Goal: Task Accomplishment & Management: Complete application form

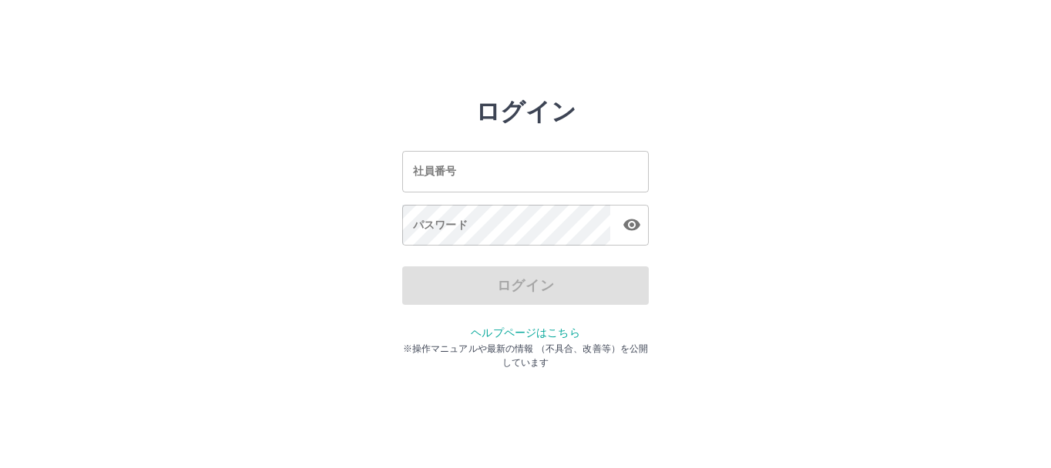
click at [442, 183] on input "社員番号" at bounding box center [525, 171] width 247 height 41
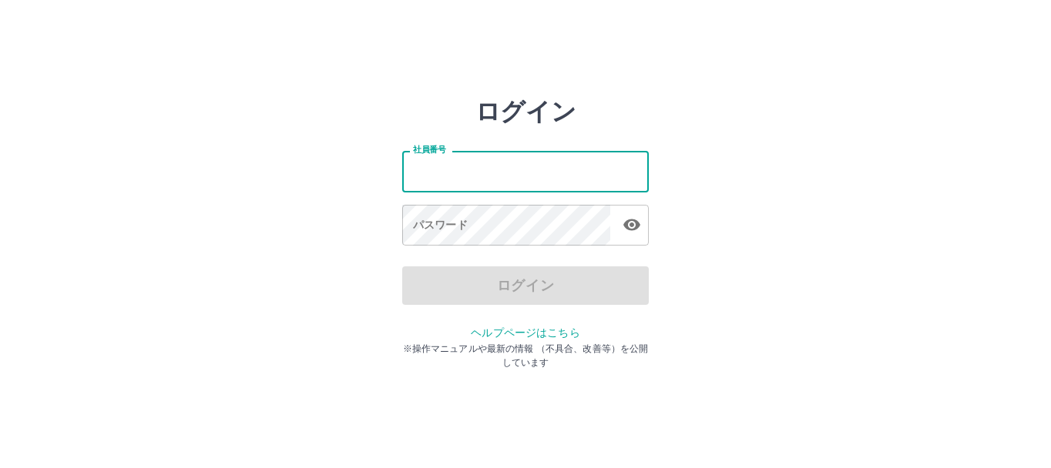
type input "*******"
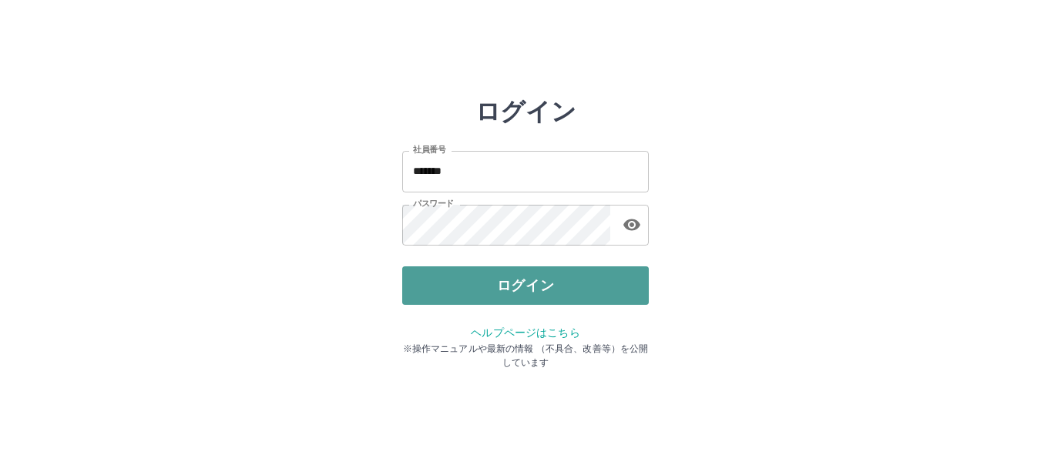
click at [505, 295] on button "ログイン" at bounding box center [525, 286] width 247 height 39
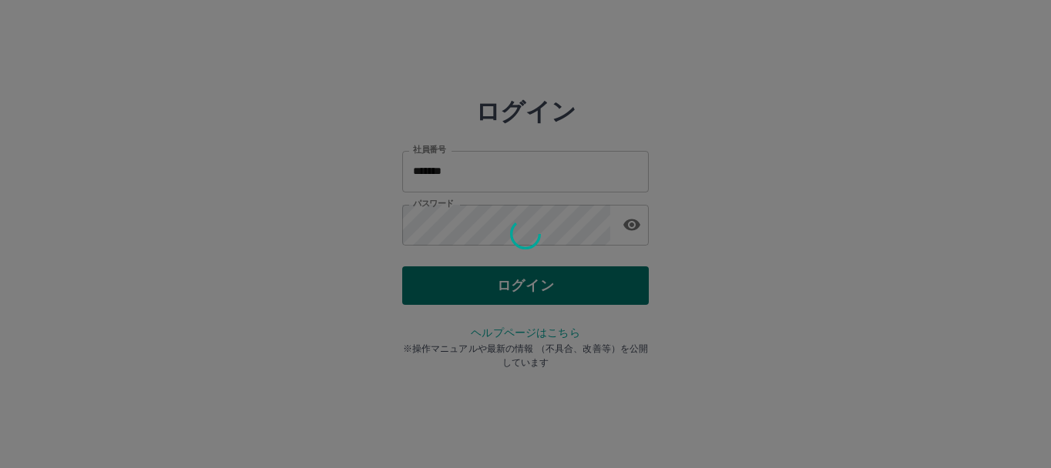
click at [505, 295] on div "ログイン 社員番号 ******* 社員番号 パスワード パスワード ログイン ヘルプページはこちら ※操作マニュアルや最新の情報 （不具合、改善等）を公開し…" at bounding box center [525, 220] width 247 height 247
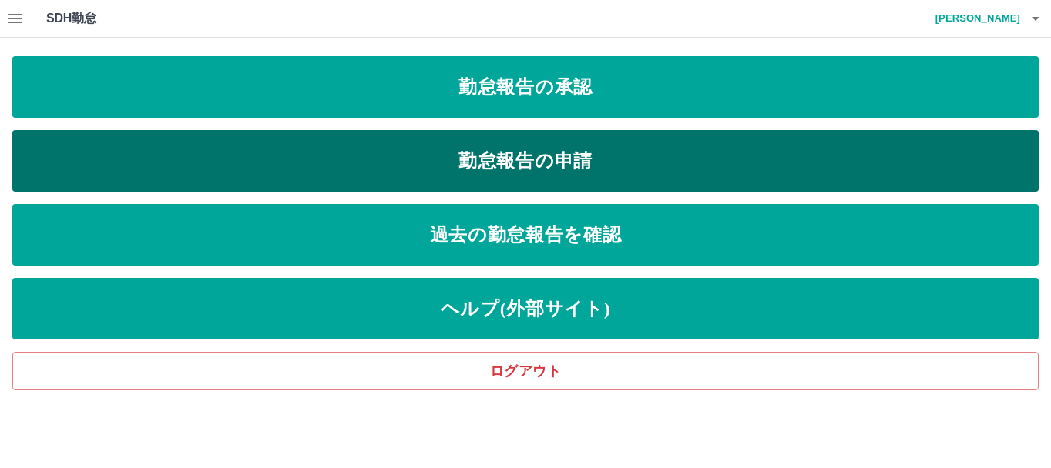
click at [566, 154] on link "勤怠報告の申請" at bounding box center [525, 161] width 1026 height 62
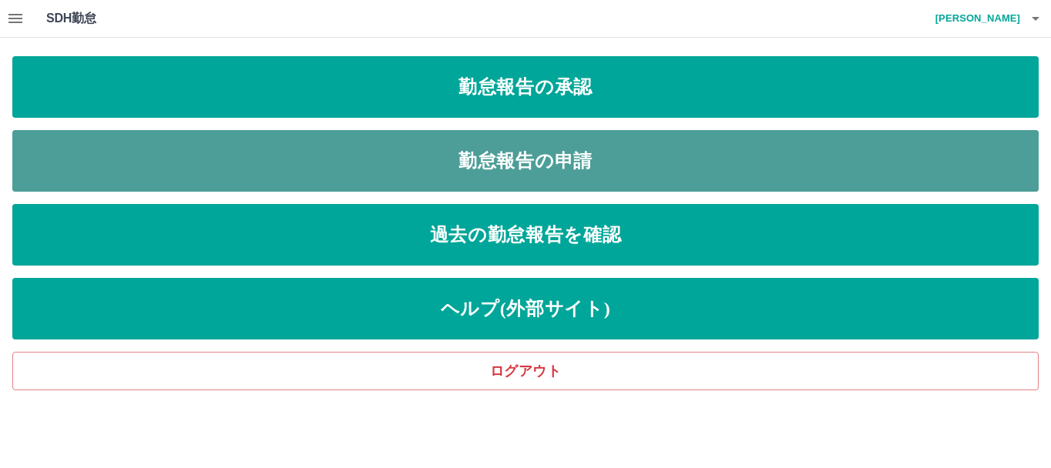
click at [566, 154] on link "勤怠報告の申請" at bounding box center [525, 161] width 1026 height 62
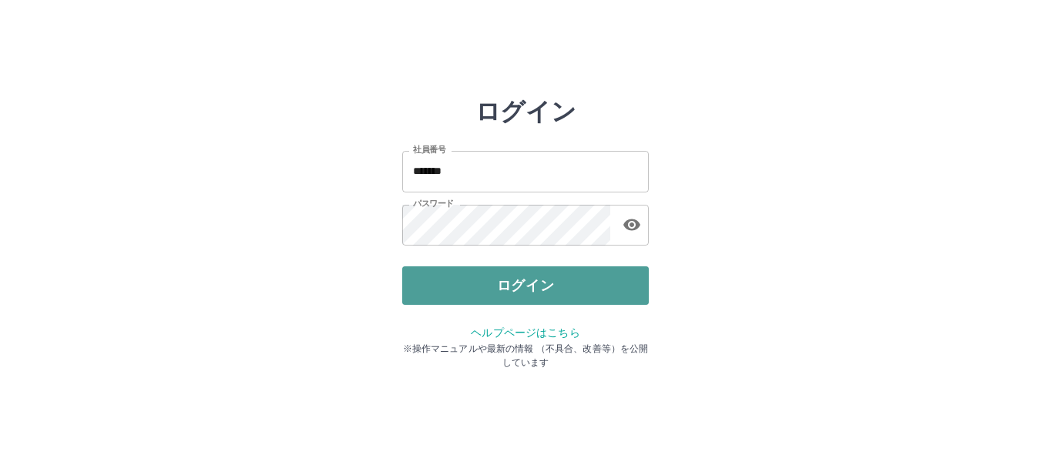
click at [480, 287] on button "ログイン" at bounding box center [525, 286] width 247 height 39
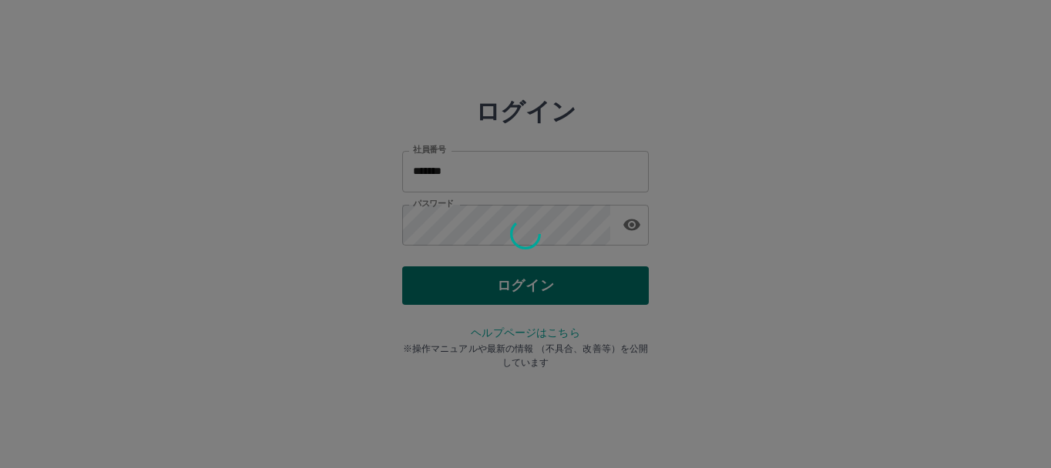
click at [480, 287] on div "ログイン 社員番号 ******* 社員番号 パスワード パスワード ログイン ヘルプページはこちら ※操作マニュアルや最新の情報 （不具合、改善等）を公開し…" at bounding box center [525, 220] width 247 height 247
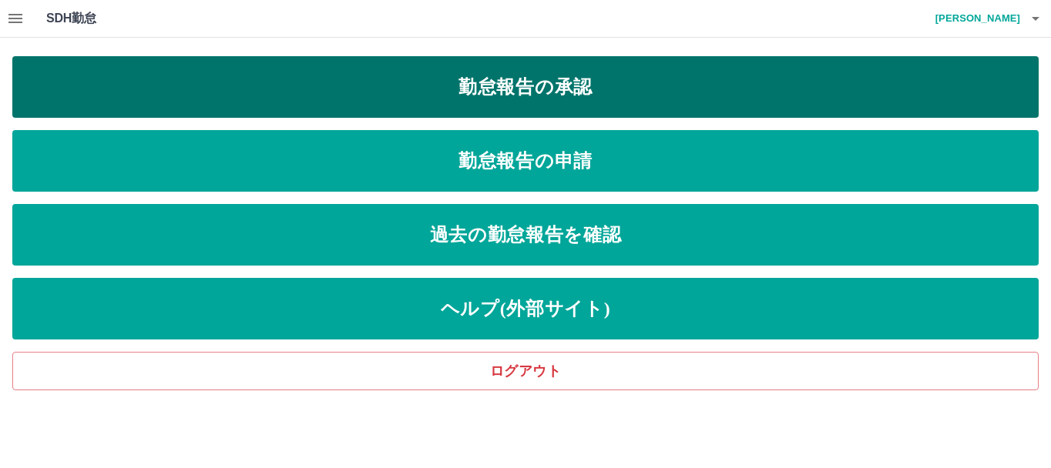
click at [625, 84] on link "勤怠報告の承認" at bounding box center [525, 87] width 1026 height 62
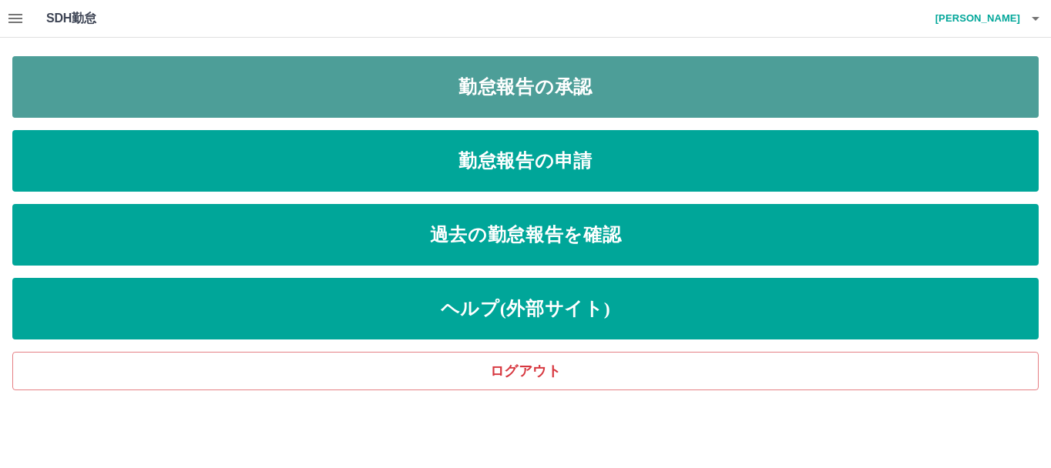
click at [625, 84] on link "勤怠報告の承認" at bounding box center [525, 87] width 1026 height 62
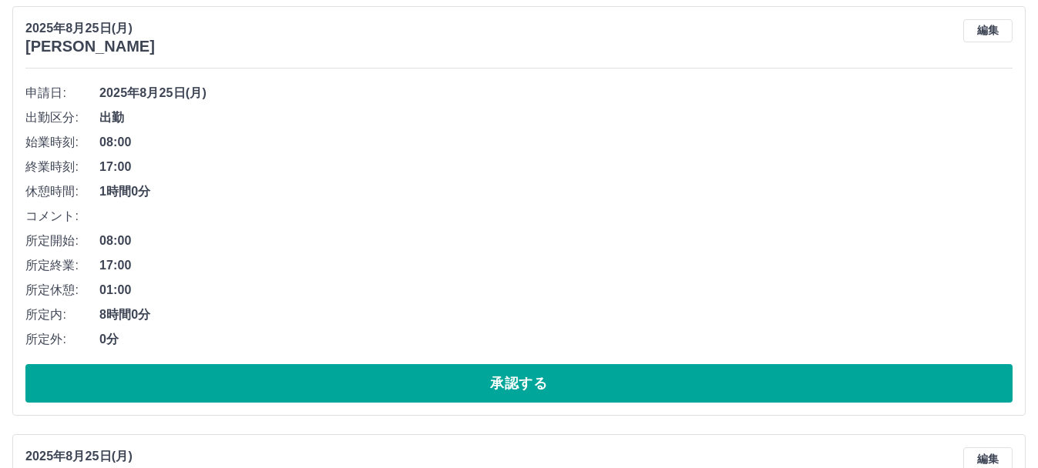
scroll to position [177, 0]
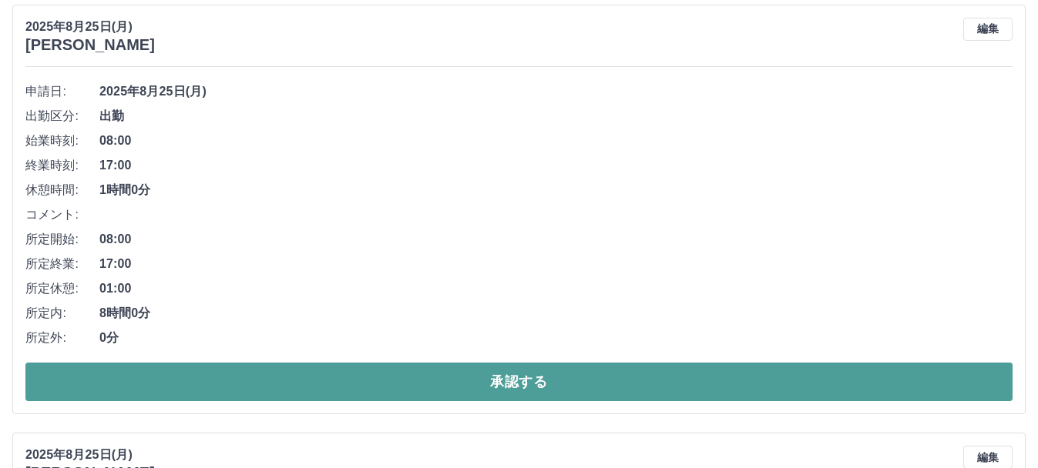
click at [515, 374] on button "承認する" at bounding box center [518, 382] width 987 height 39
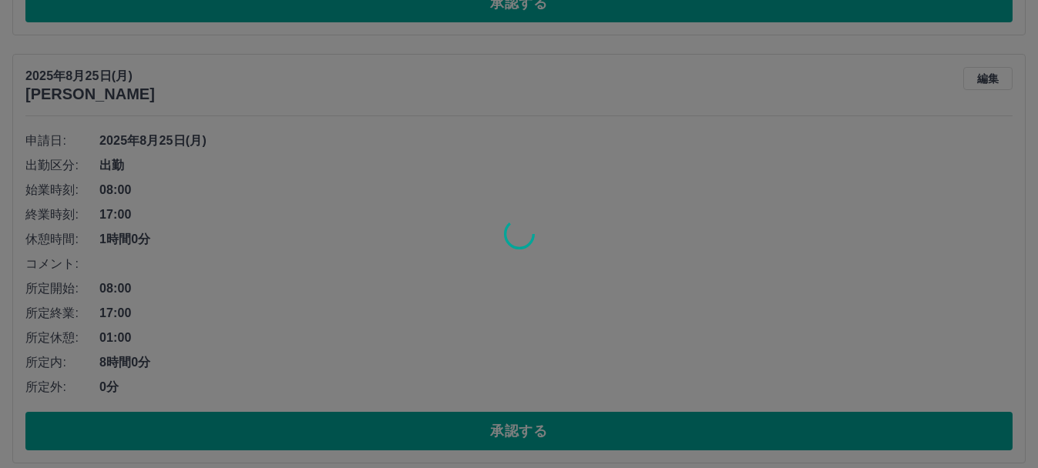
scroll to position [128, 0]
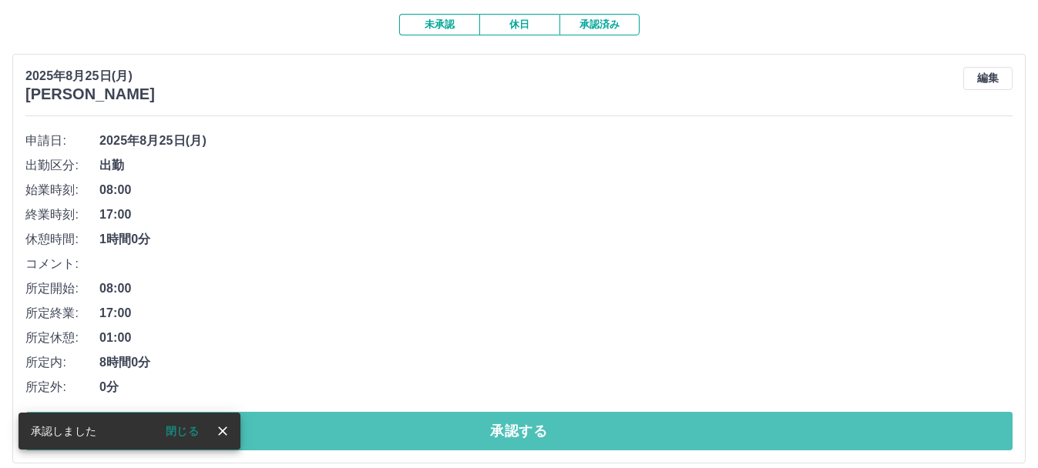
click at [532, 437] on button "承認する" at bounding box center [518, 431] width 987 height 39
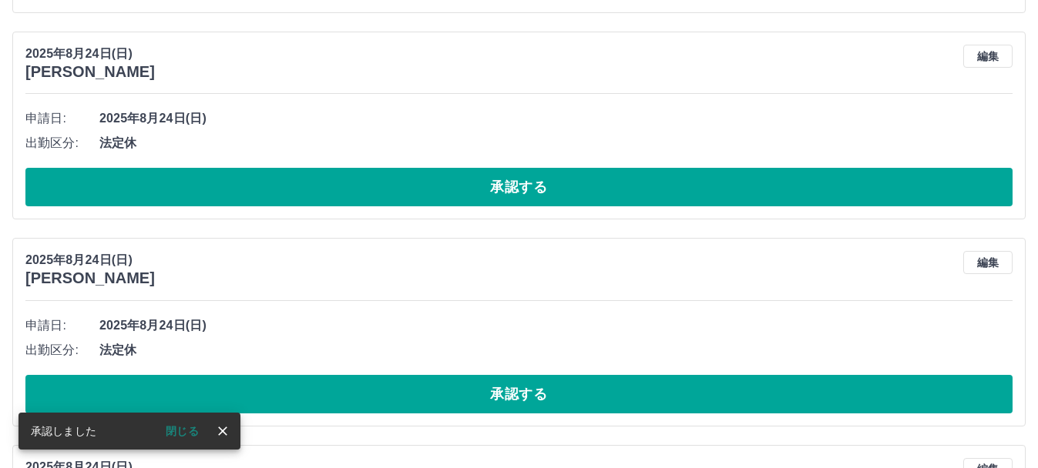
scroll to position [150, 0]
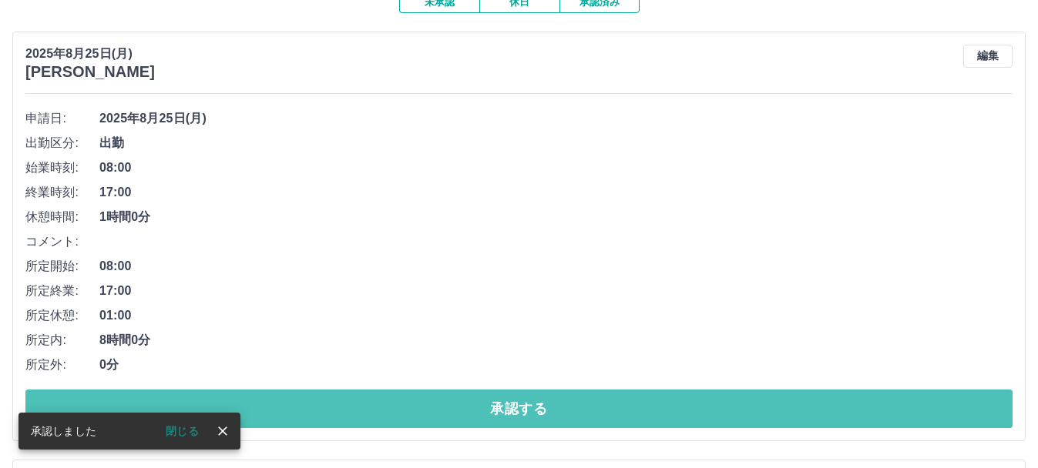
click at [529, 409] on button "承認する" at bounding box center [518, 409] width 987 height 39
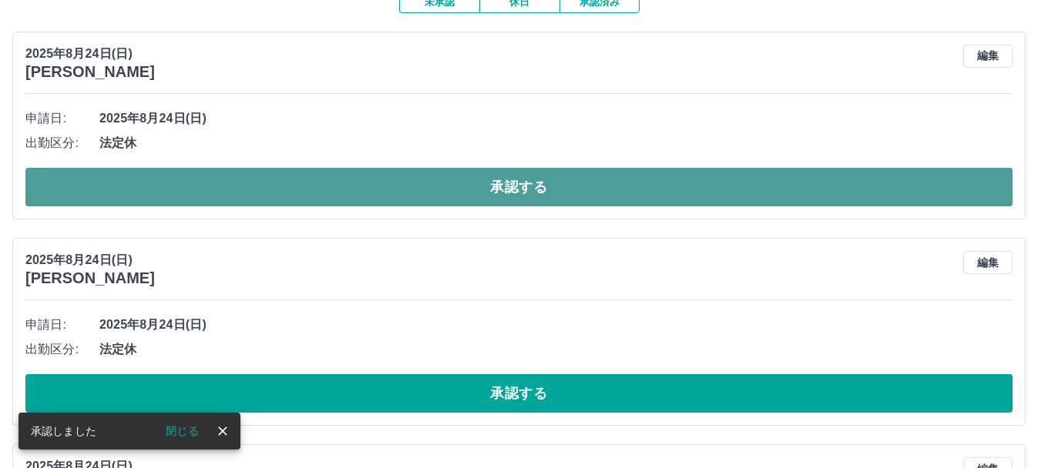
click at [465, 183] on button "承認する" at bounding box center [518, 187] width 987 height 39
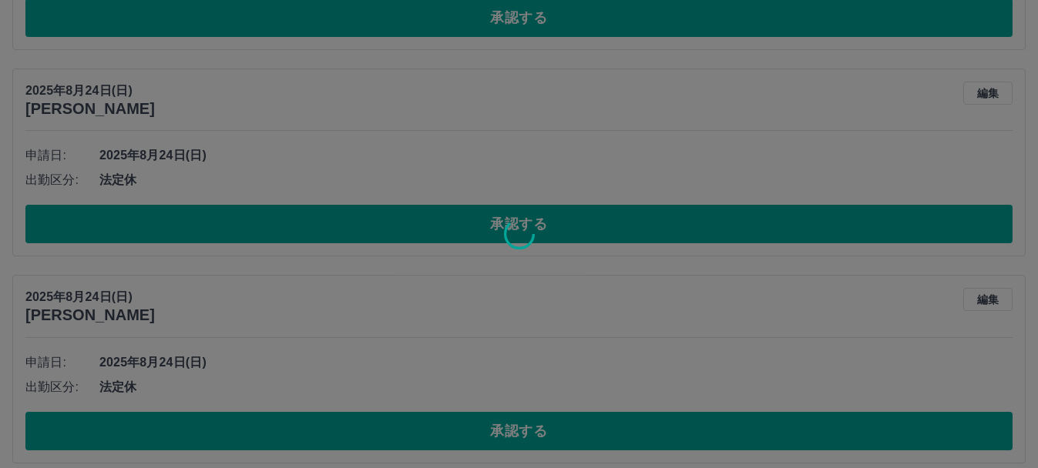
scroll to position [113, 0]
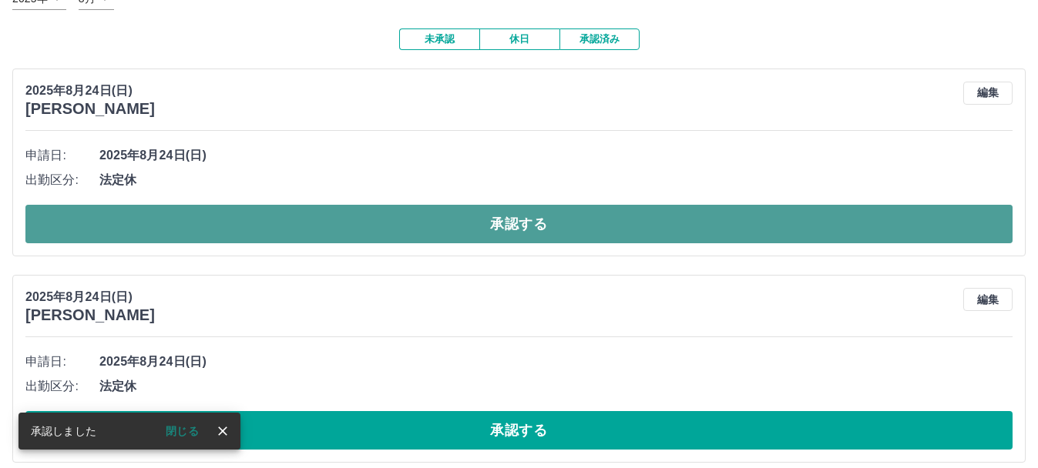
click at [465, 216] on button "承認する" at bounding box center [518, 224] width 987 height 39
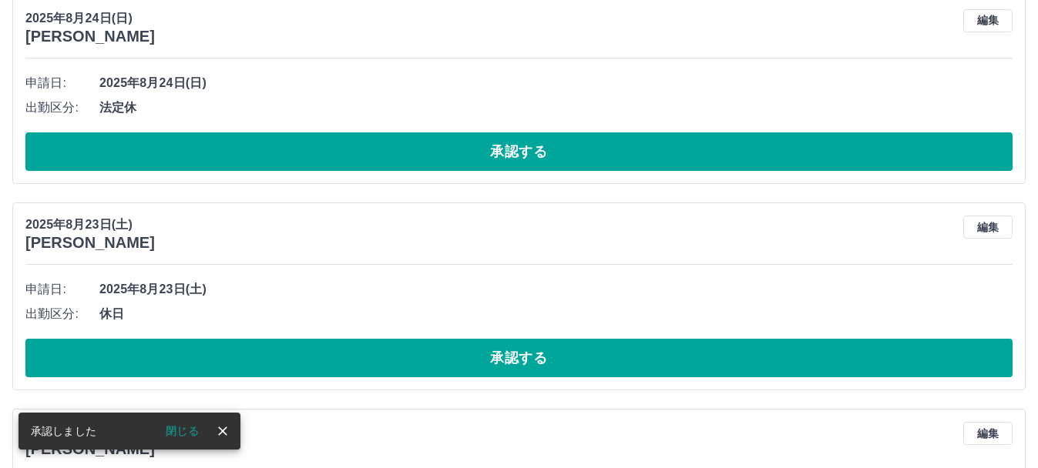
scroll to position [187, 0]
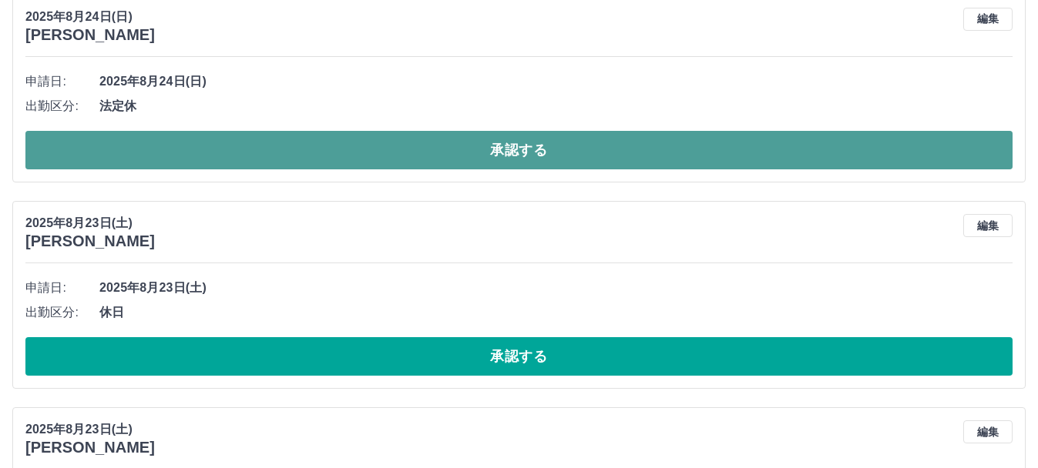
click at [492, 147] on button "承認する" at bounding box center [518, 150] width 987 height 39
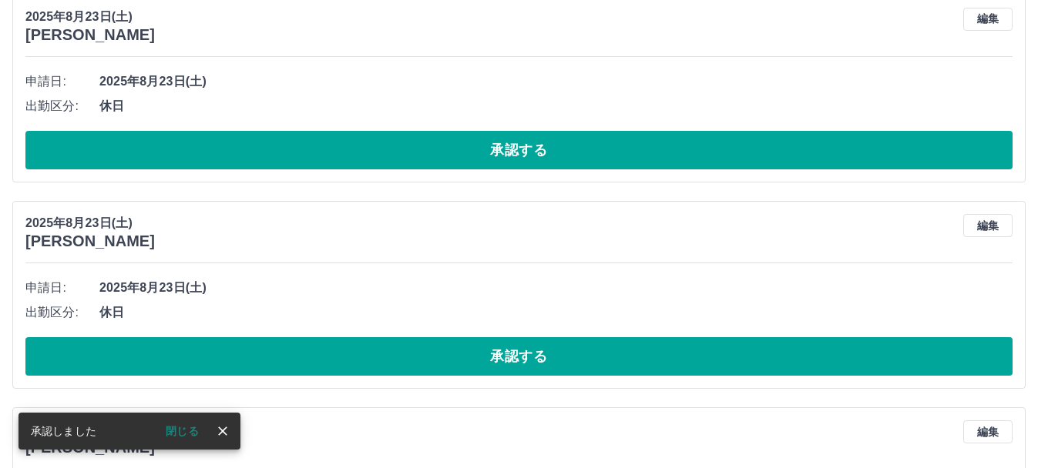
scroll to position [0, 0]
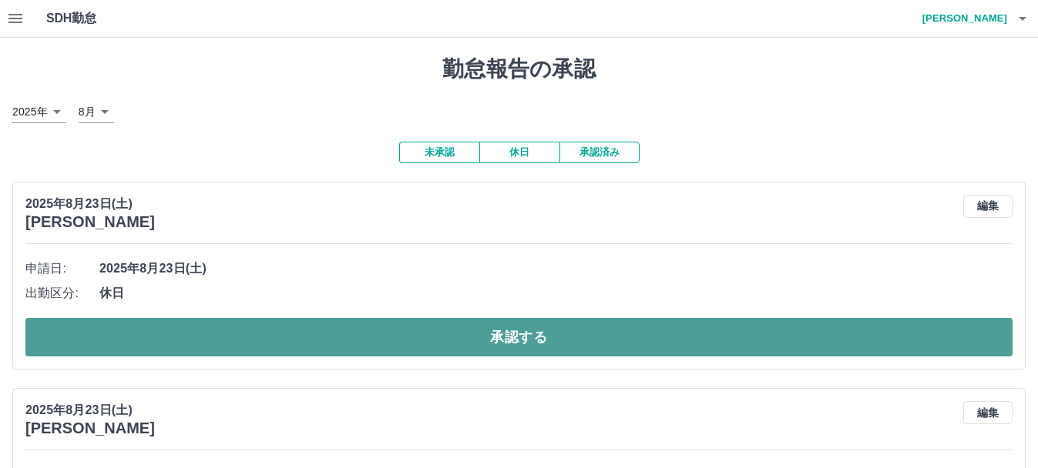
click at [501, 337] on button "承認する" at bounding box center [518, 337] width 987 height 39
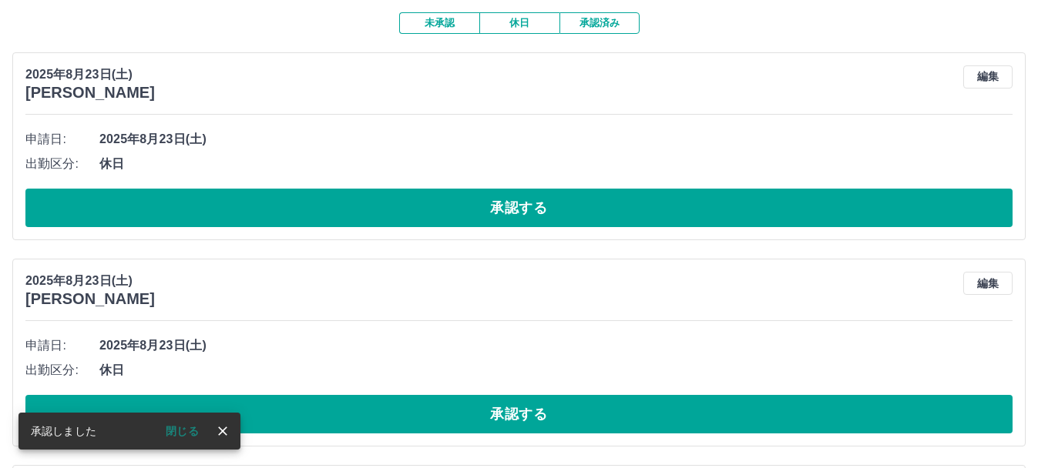
scroll to position [136, 0]
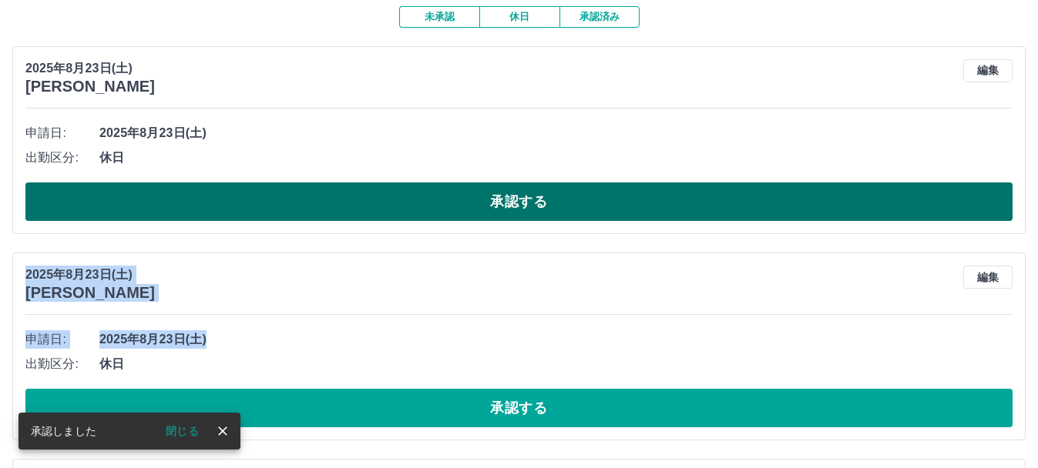
drag, startPoint x: 501, startPoint y: 337, endPoint x: 535, endPoint y: 196, distance: 145.0
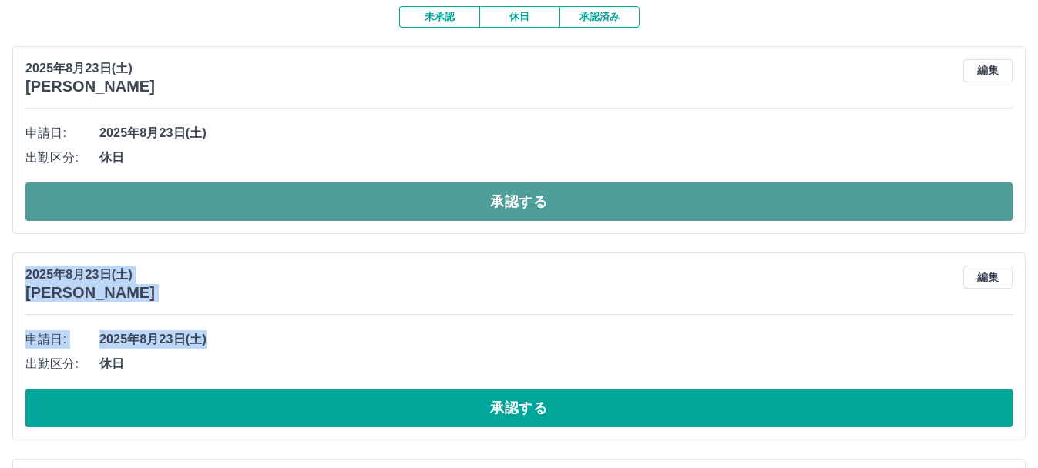
click at [535, 196] on button "承認する" at bounding box center [518, 202] width 987 height 39
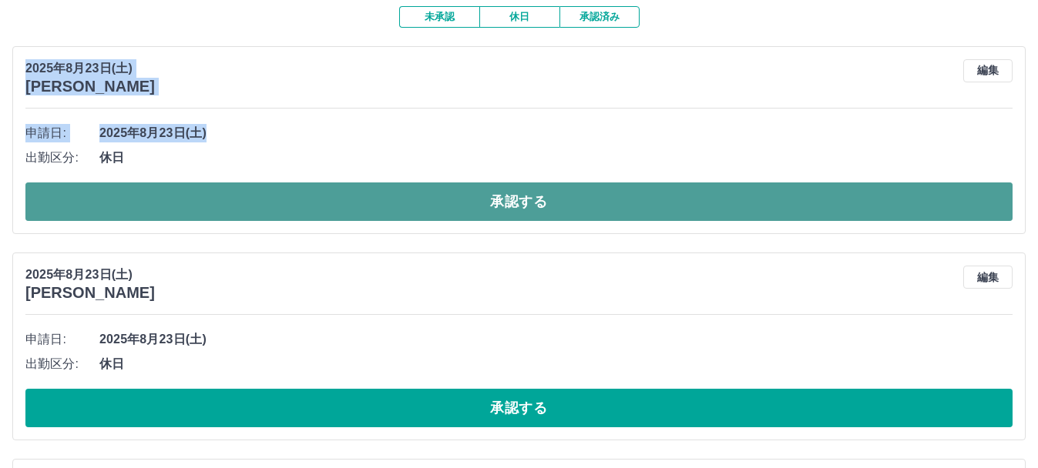
click at [552, 192] on button "承認する" at bounding box center [518, 202] width 987 height 39
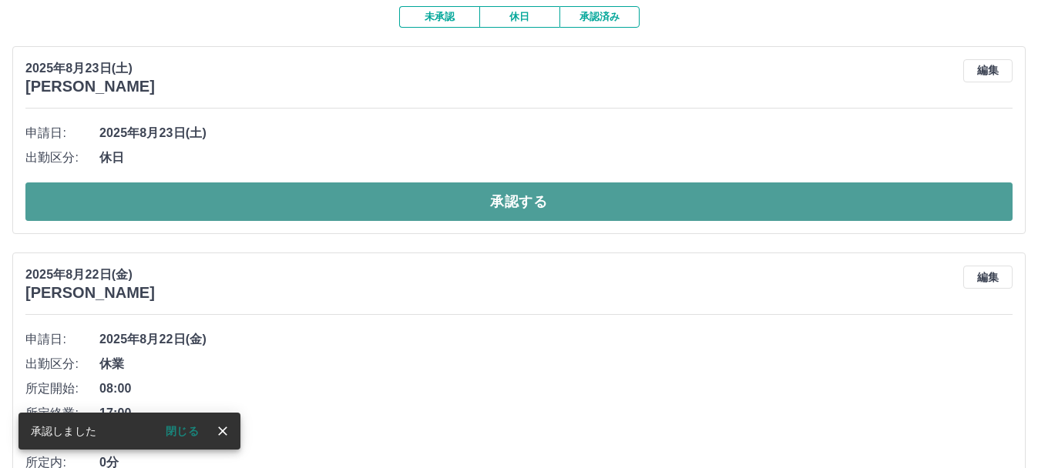
click at [472, 203] on button "承認する" at bounding box center [518, 202] width 987 height 39
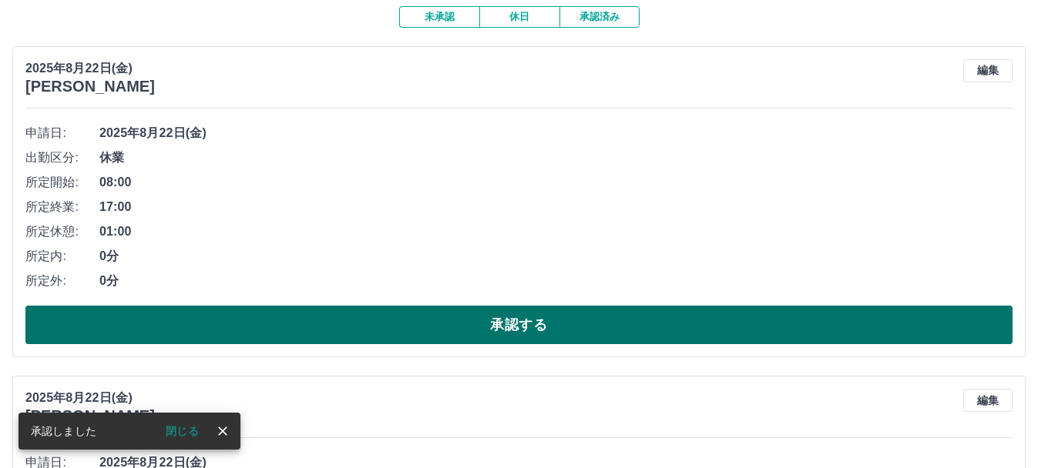
click at [448, 323] on button "承認する" at bounding box center [518, 325] width 987 height 39
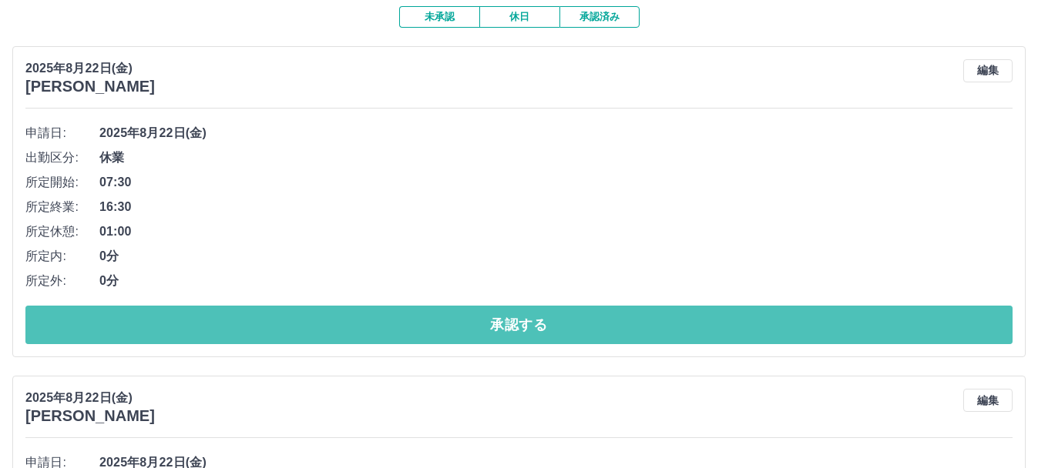
click at [448, 323] on button "承認する" at bounding box center [518, 325] width 987 height 39
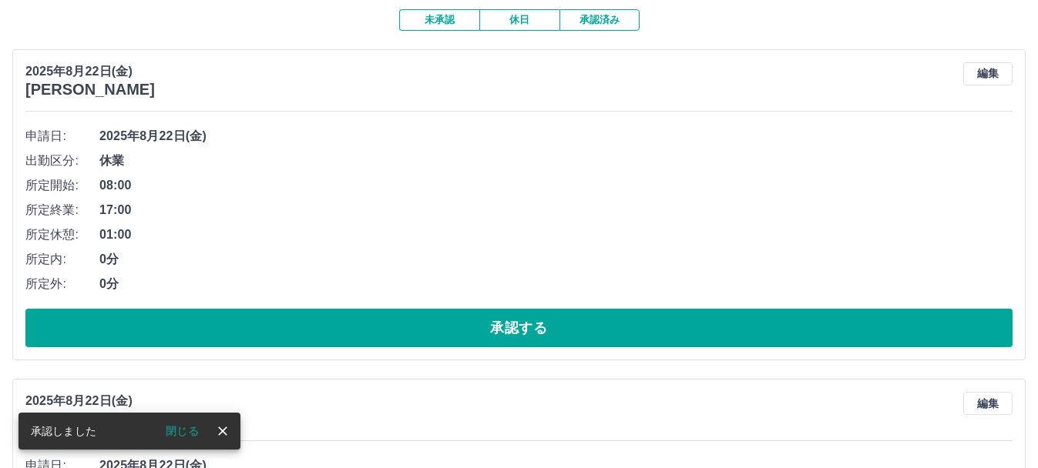
scroll to position [129, 0]
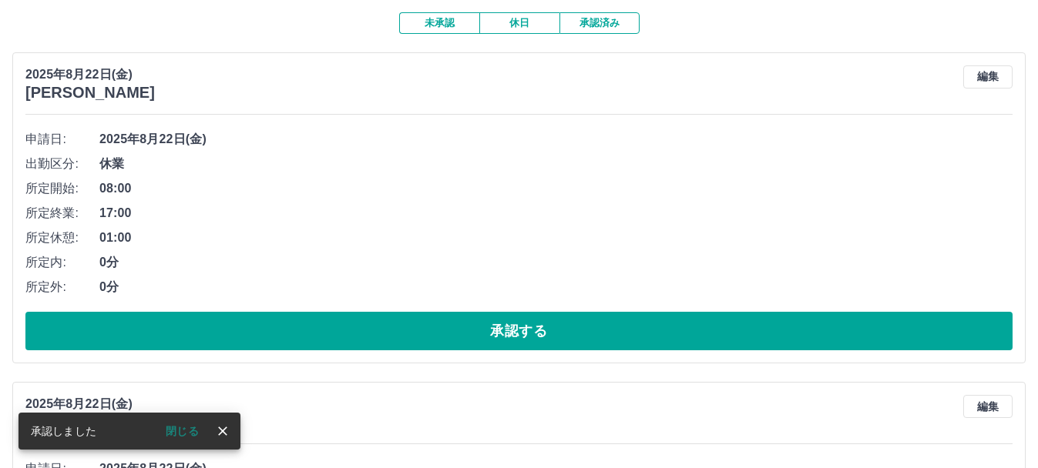
click at [448, 323] on button "承認する" at bounding box center [518, 331] width 987 height 39
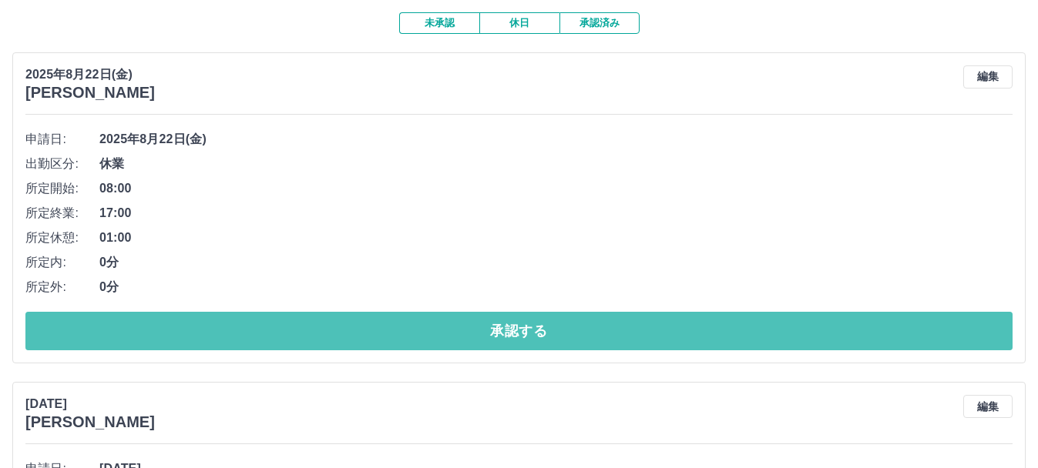
click at [448, 323] on button "承認する" at bounding box center [518, 331] width 987 height 39
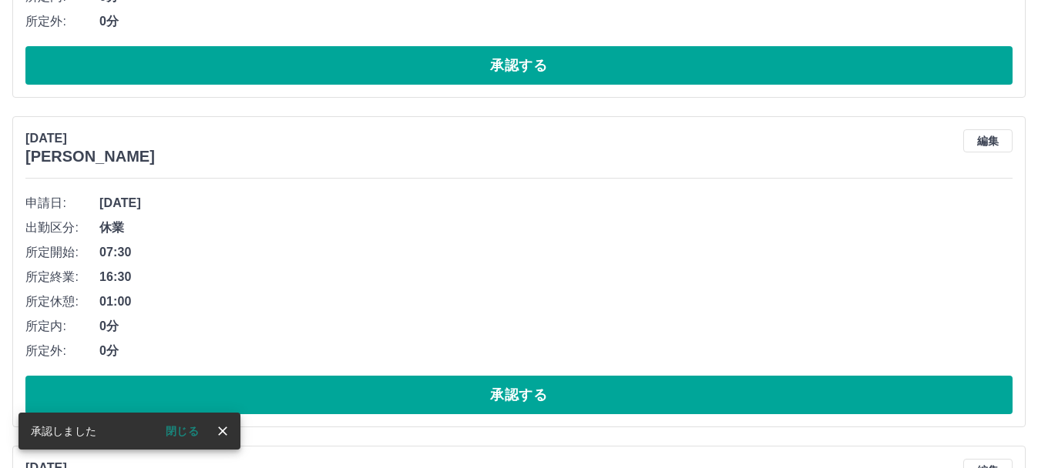
scroll to position [65, 0]
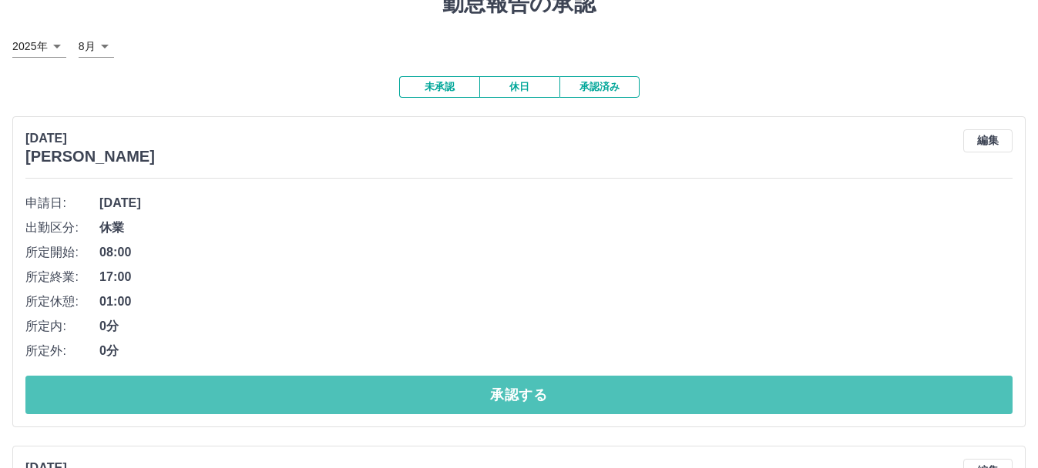
click at [458, 380] on button "承認する" at bounding box center [518, 395] width 987 height 39
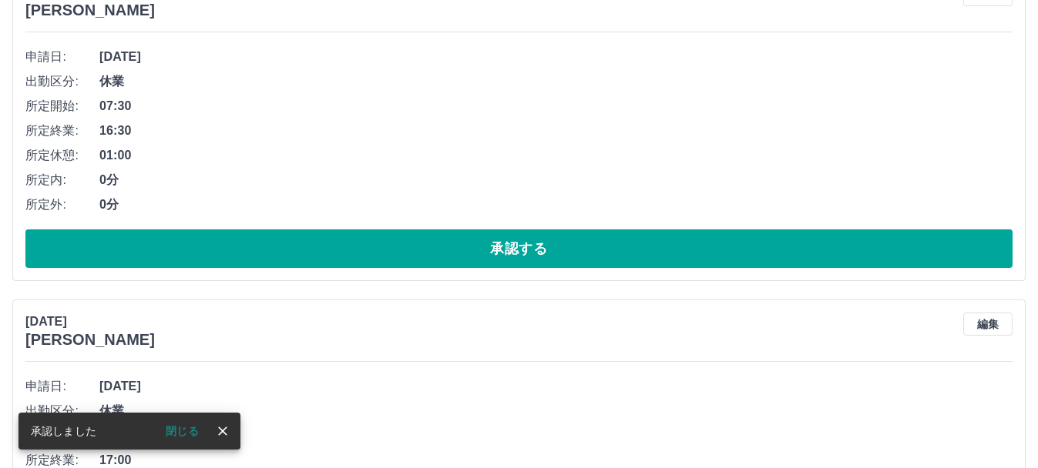
scroll to position [213, 0]
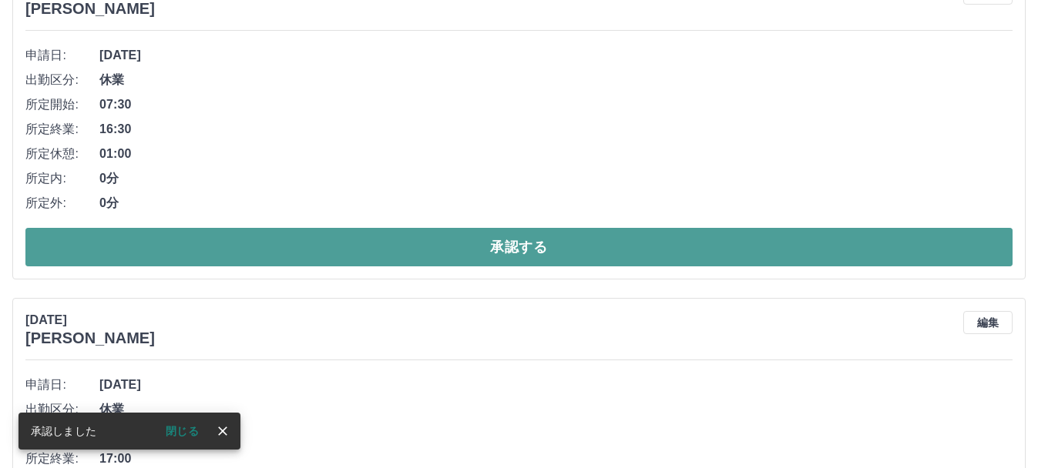
click at [485, 249] on button "承認する" at bounding box center [518, 247] width 987 height 39
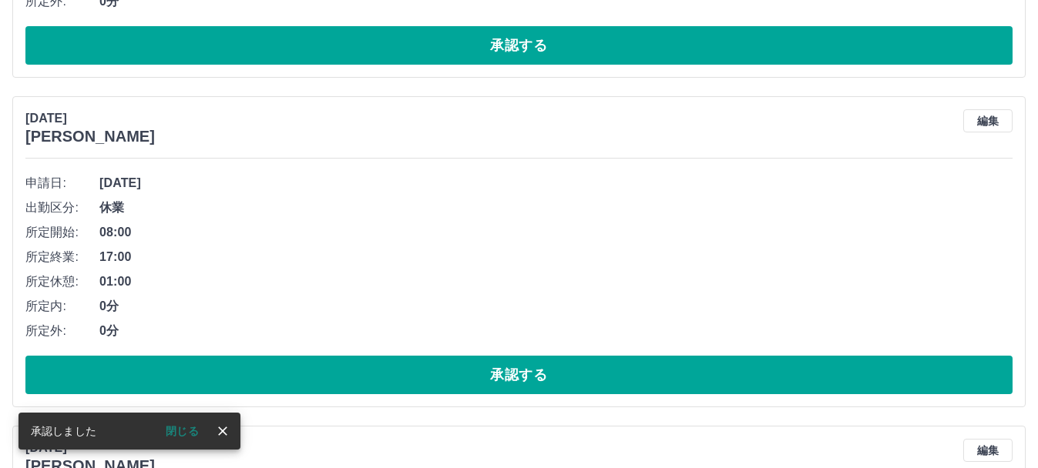
scroll to position [86, 0]
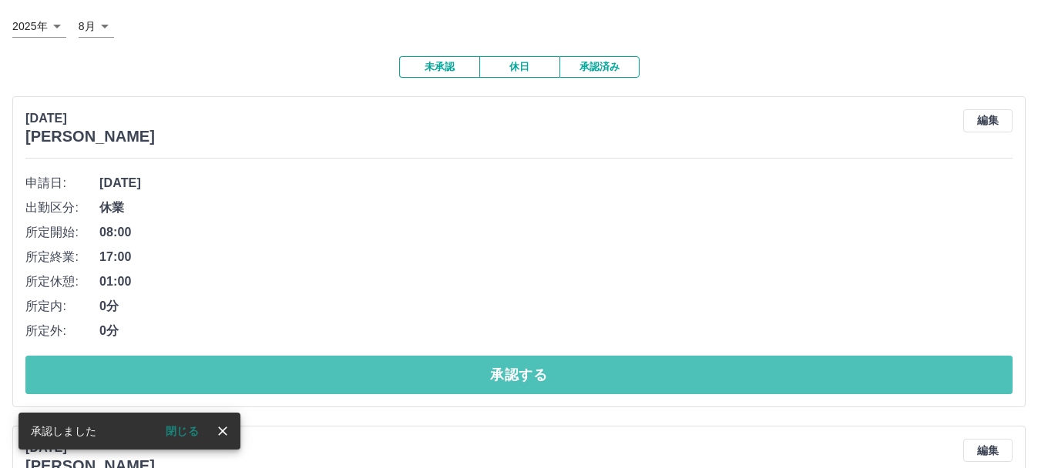
click at [489, 365] on button "承認する" at bounding box center [518, 375] width 987 height 39
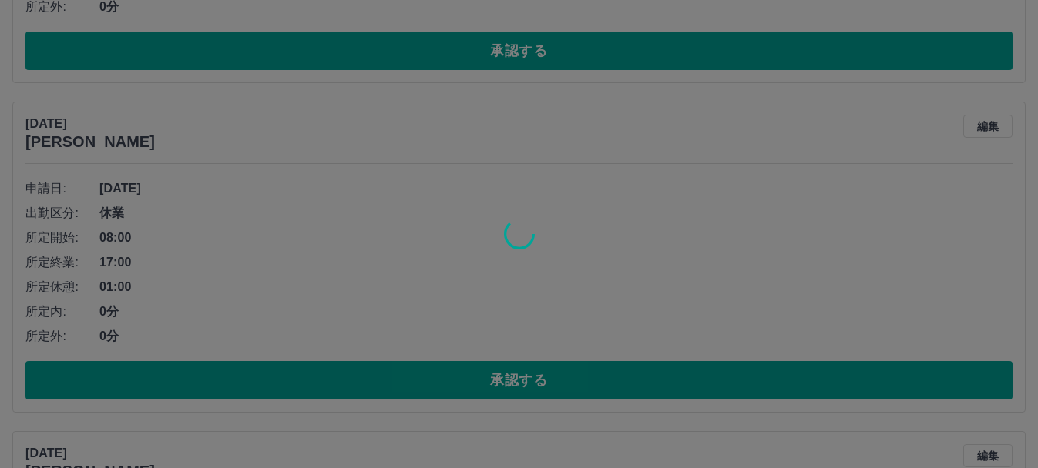
scroll to position [411, 0]
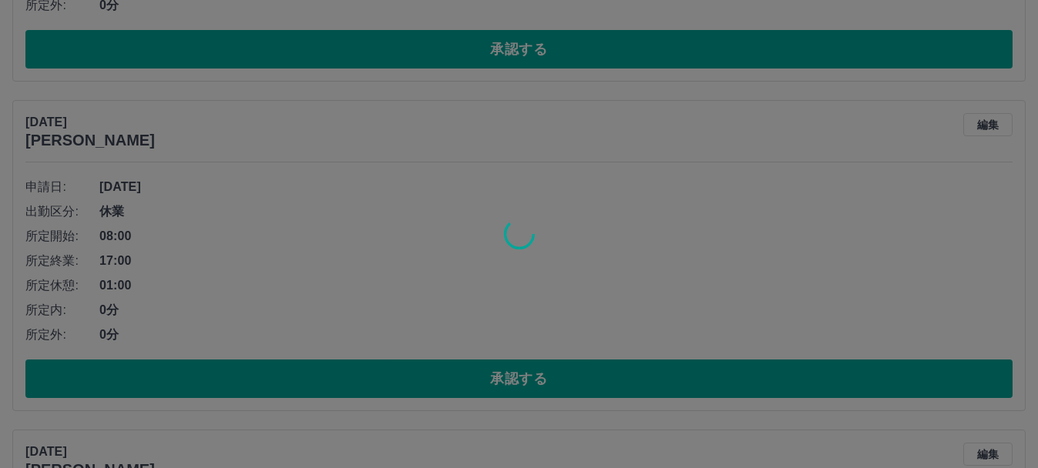
click at [502, 385] on div at bounding box center [519, 234] width 1038 height 468
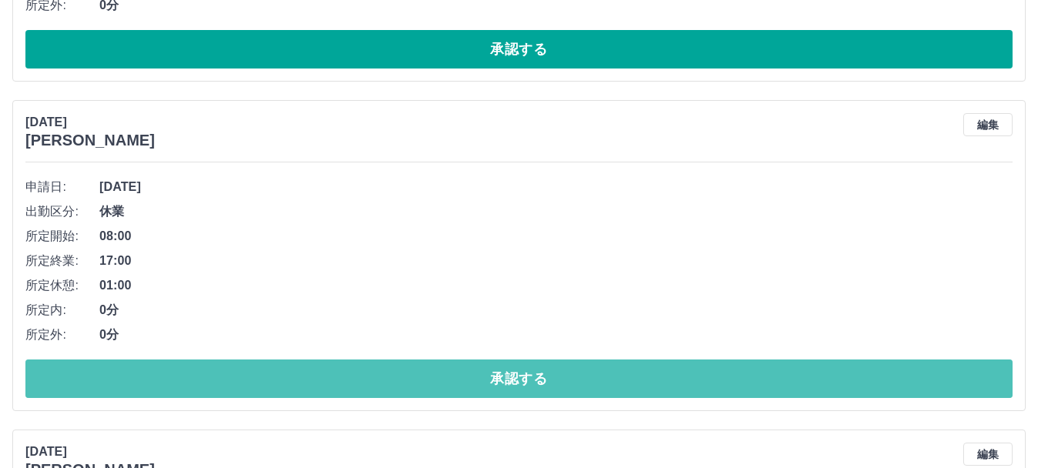
click at [502, 385] on button "承認する" at bounding box center [518, 379] width 987 height 39
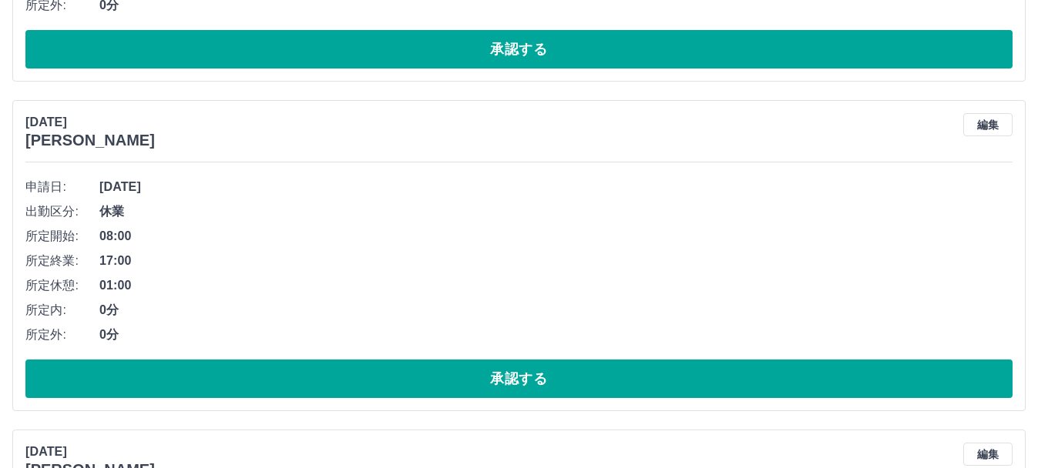
scroll to position [82, 0]
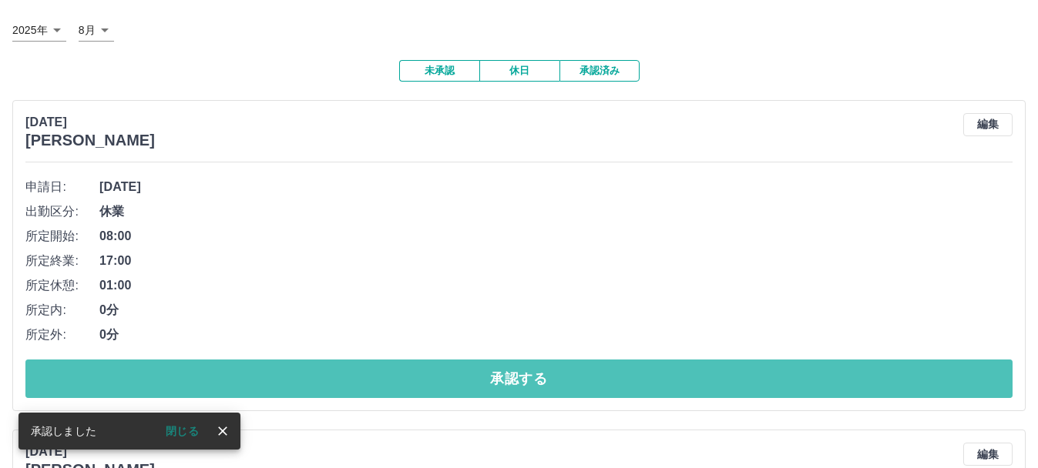
click at [502, 385] on button "承認する" at bounding box center [518, 379] width 987 height 39
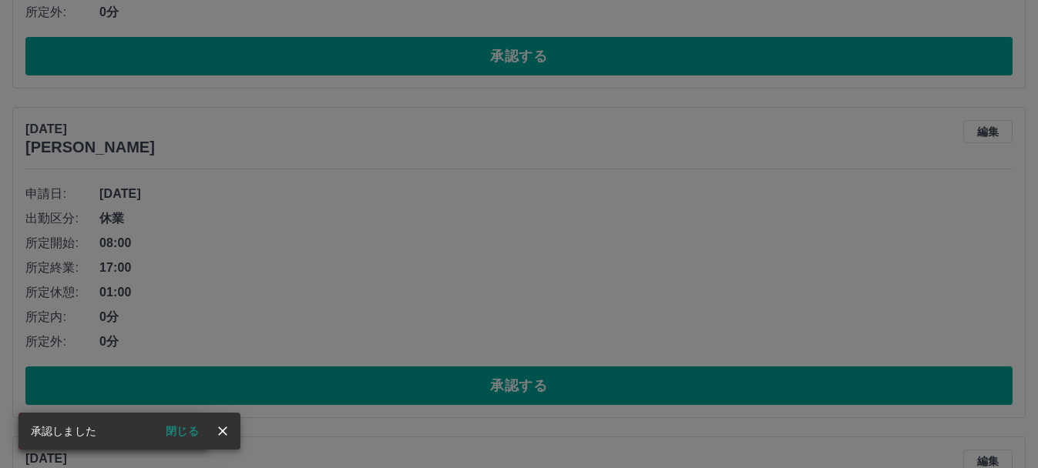
scroll to position [75, 0]
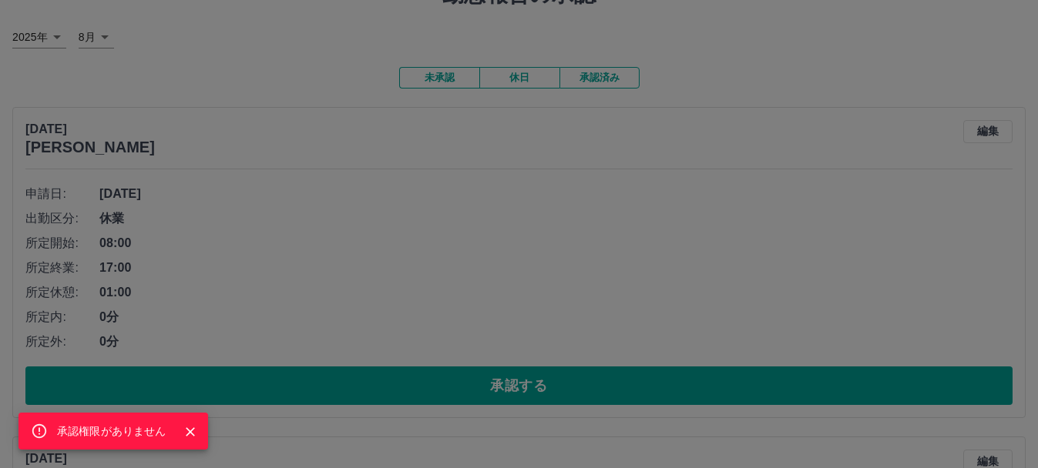
click at [502, 385] on div "承認権限がありません" at bounding box center [519, 234] width 1038 height 468
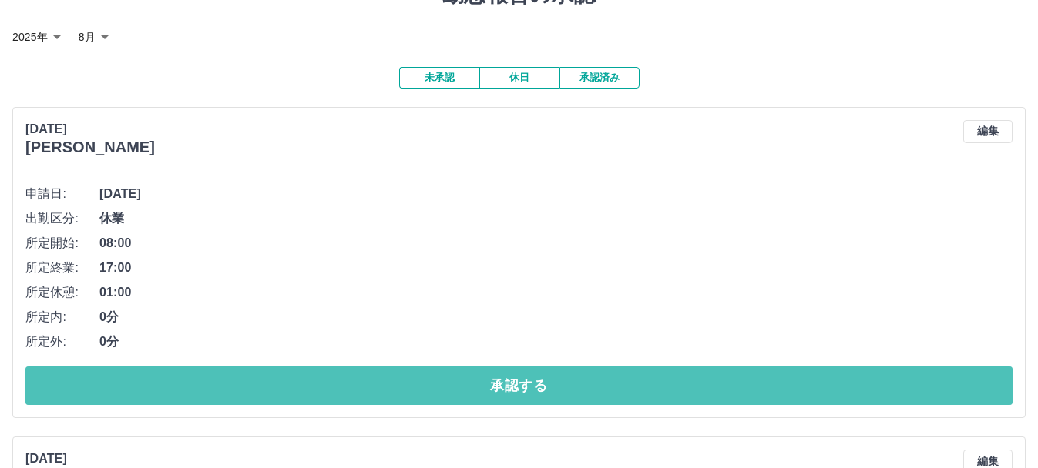
click at [502, 385] on button "承認する" at bounding box center [518, 386] width 987 height 39
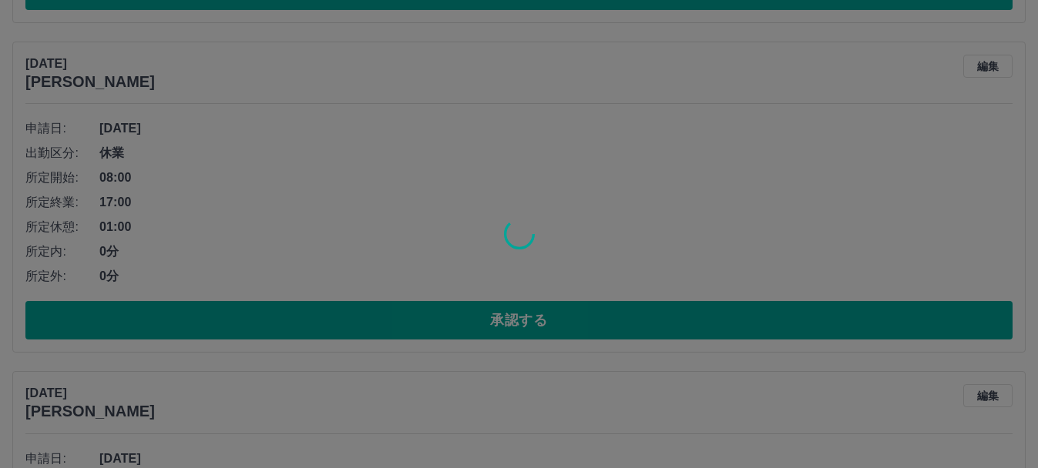
scroll to position [471, 0]
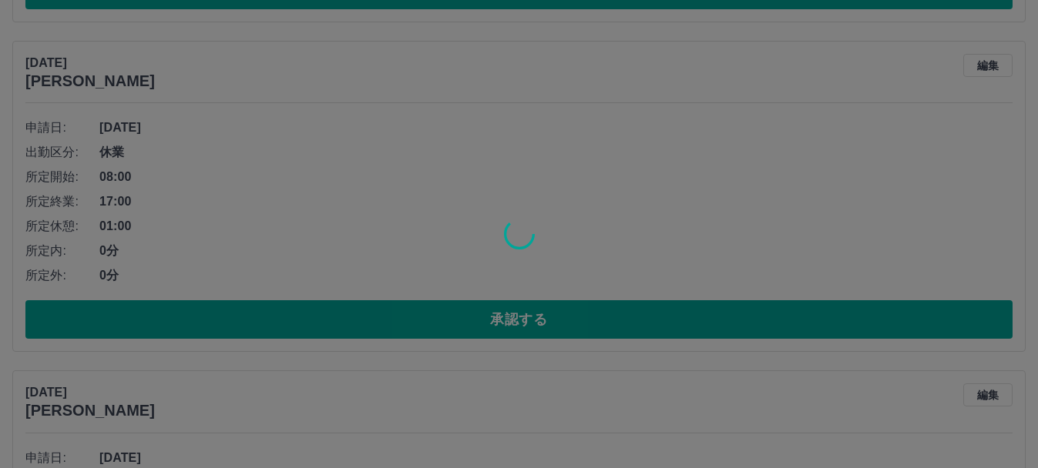
click at [512, 323] on div at bounding box center [519, 234] width 1038 height 468
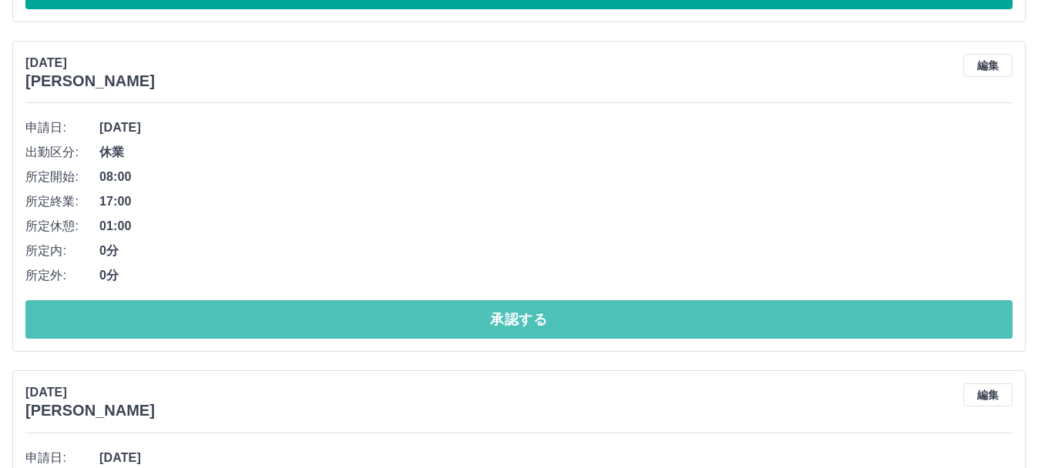
click at [512, 323] on button "承認する" at bounding box center [518, 319] width 987 height 39
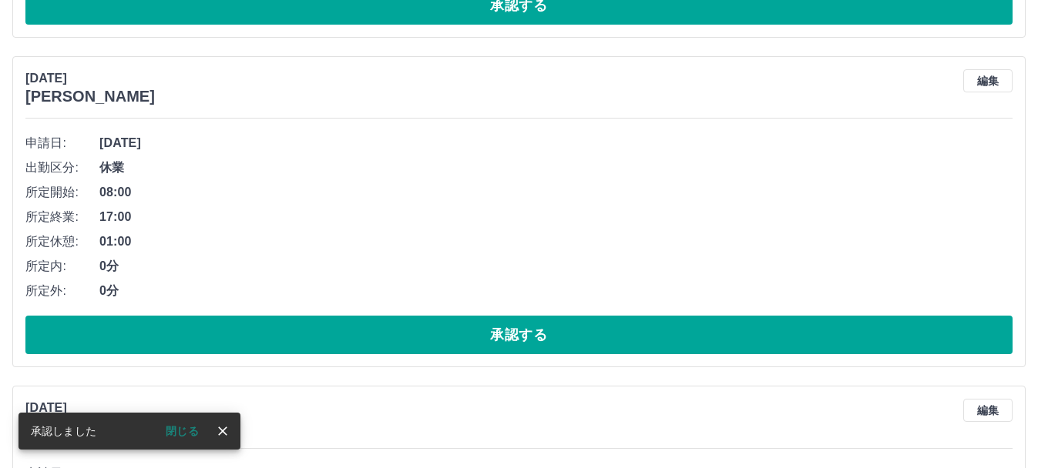
scroll to position [126, 0]
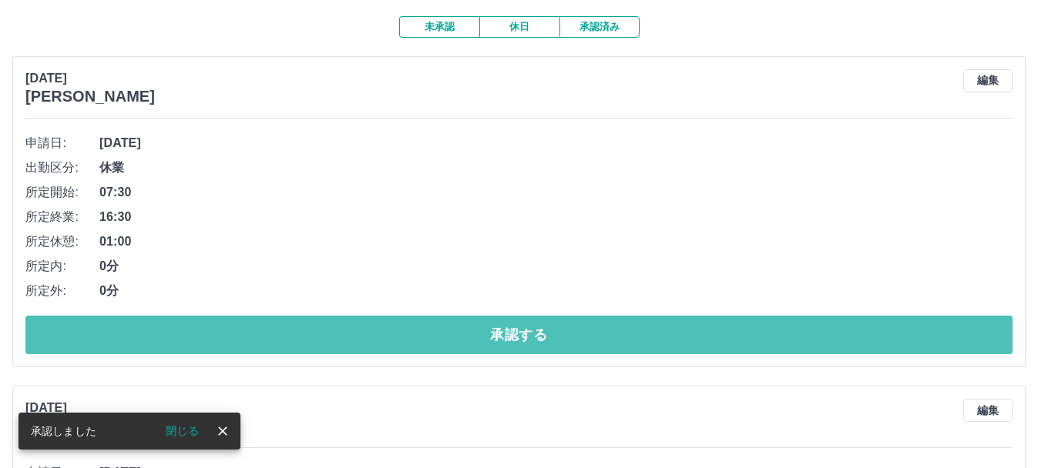
click at [537, 324] on button "承認する" at bounding box center [518, 335] width 987 height 39
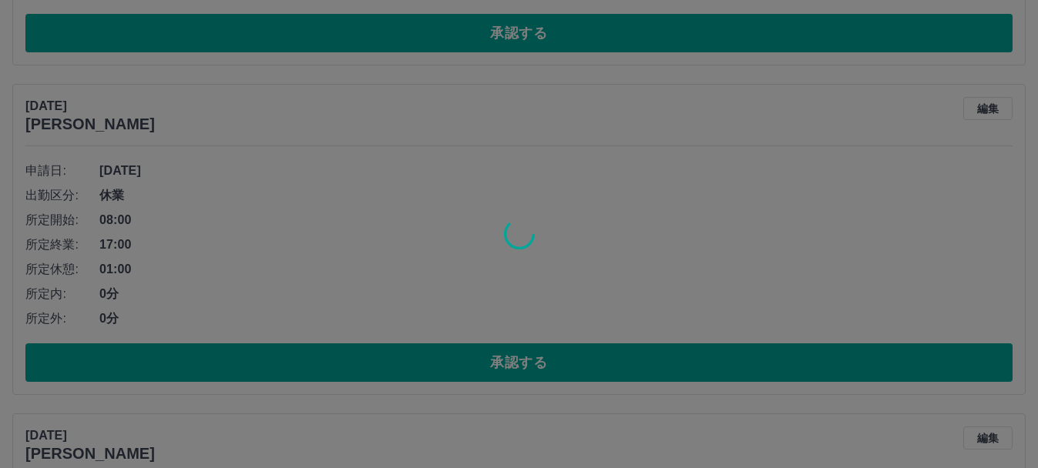
scroll to position [428, 0]
click at [539, 350] on div at bounding box center [519, 234] width 1038 height 468
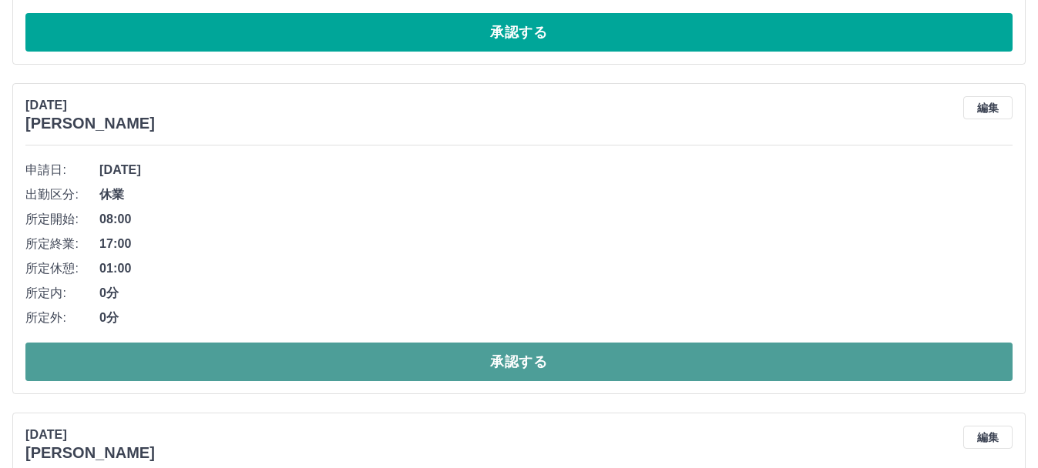
click at [536, 369] on button "承認する" at bounding box center [518, 362] width 987 height 39
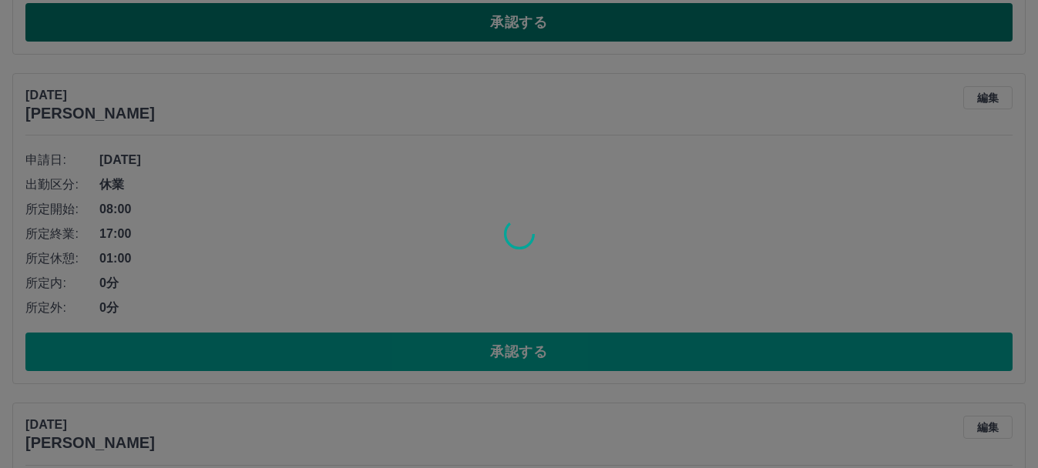
scroll to position [109, 0]
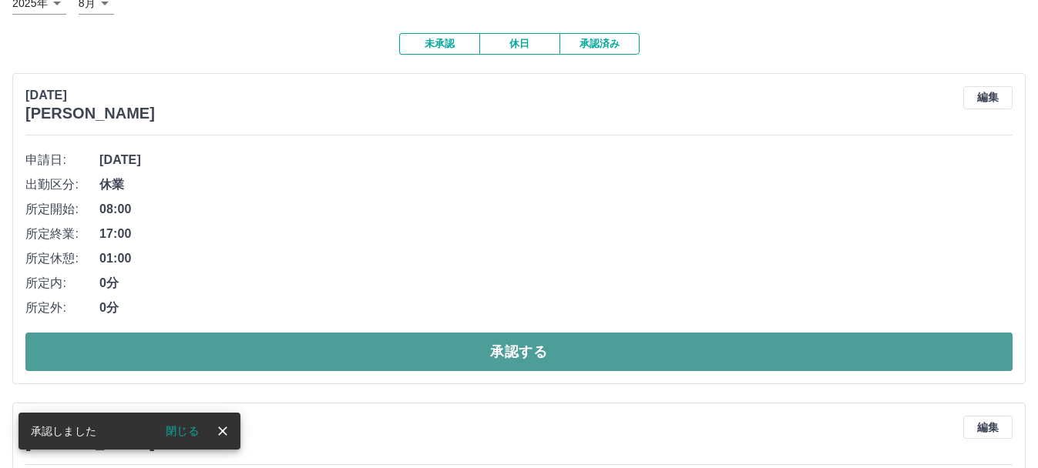
click at [545, 361] on button "承認する" at bounding box center [518, 352] width 987 height 39
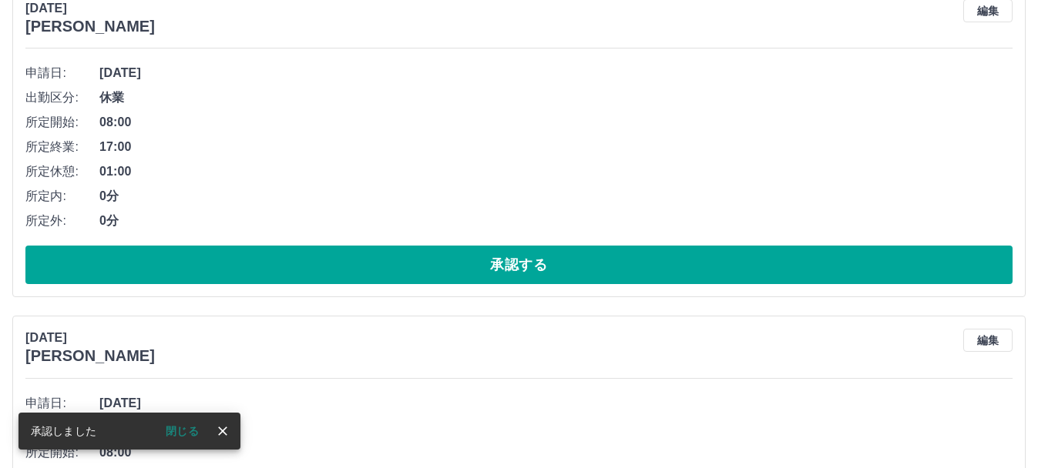
scroll to position [196, 0]
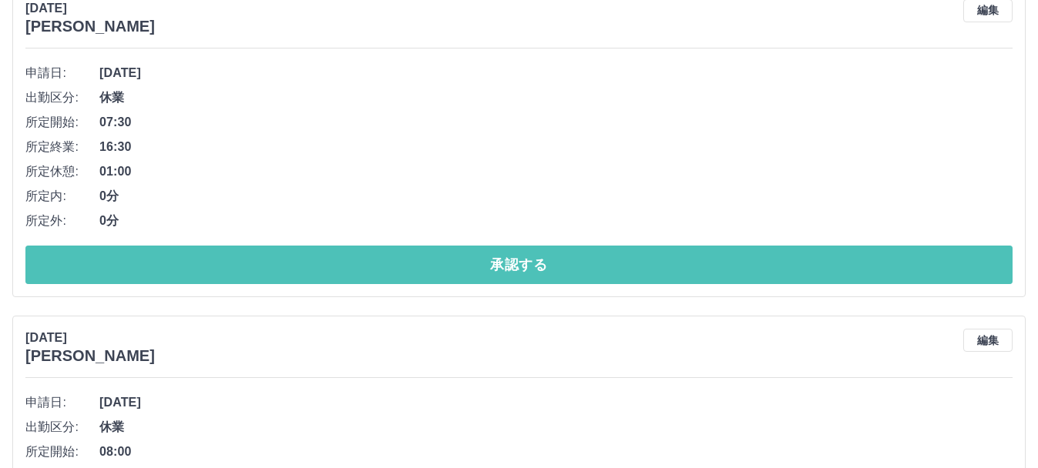
click at [517, 276] on button "承認する" at bounding box center [518, 265] width 987 height 39
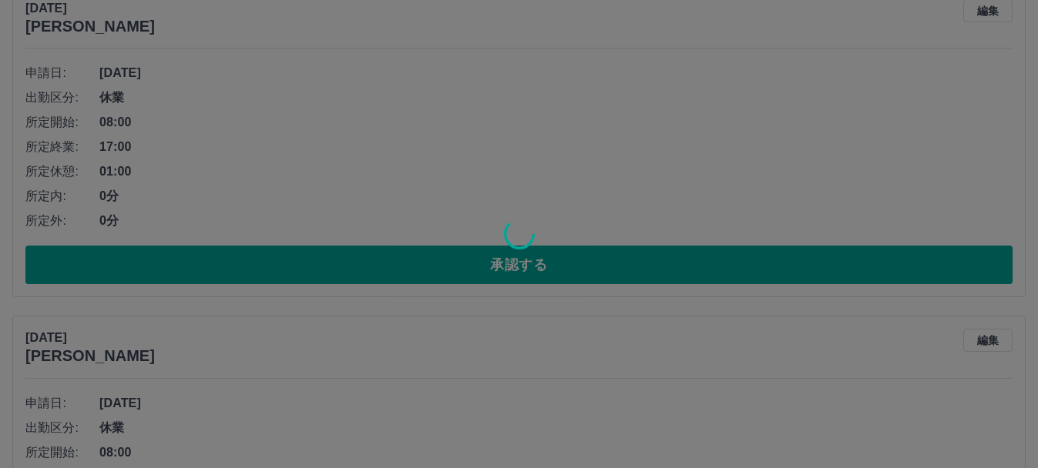
scroll to position [535, 0]
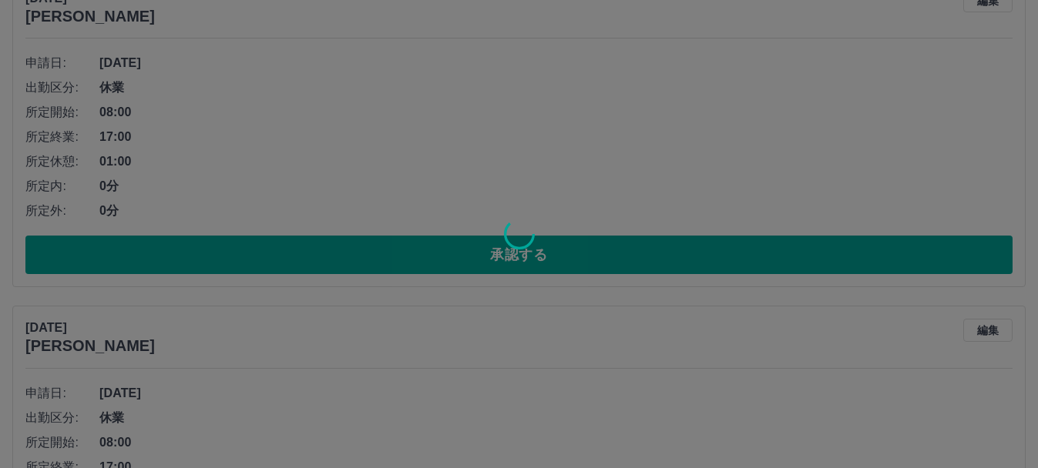
click at [538, 251] on div at bounding box center [519, 234] width 1038 height 468
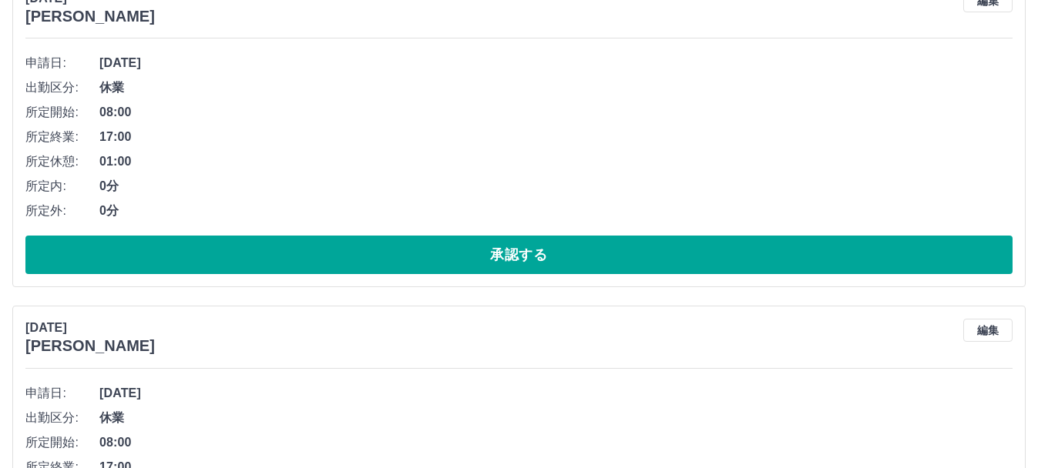
click at [538, 251] on div "SDH勤怠 渡邉　香奈 勤怠報告の承認 2025年 **** 8月 * 未承認 休日 承認済み 2025年8月18日(月) 石井　千里 編集 申請日: 202…" at bounding box center [519, 368] width 1038 height 1807
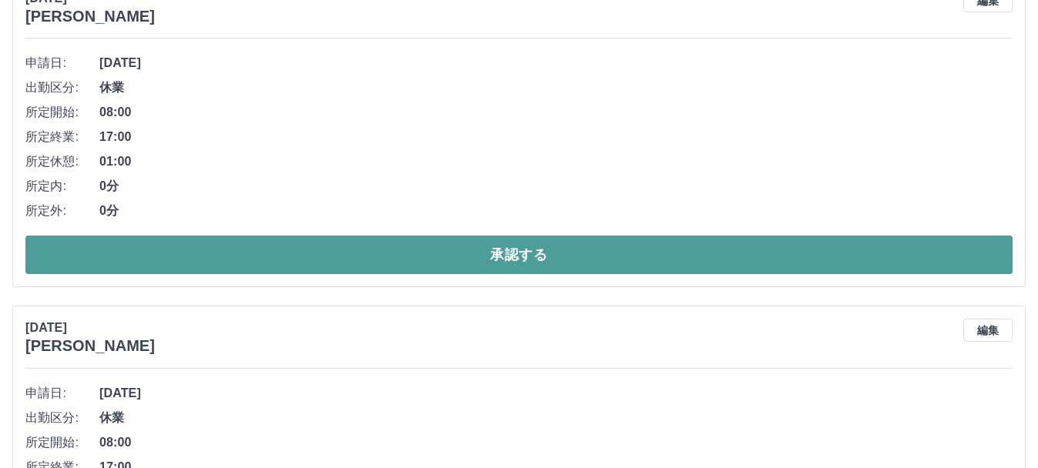
click at [538, 251] on button "承認する" at bounding box center [518, 255] width 987 height 39
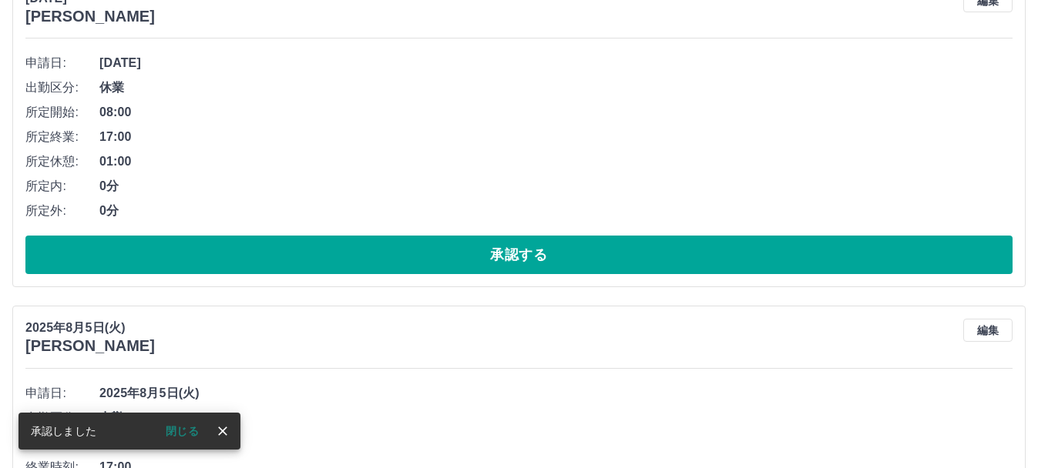
scroll to position [206, 0]
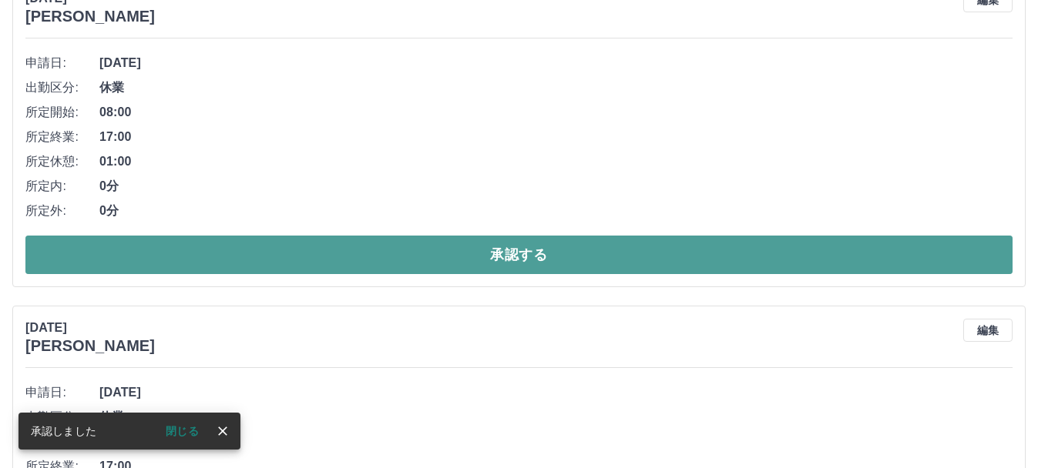
click at [538, 251] on button "承認する" at bounding box center [518, 255] width 987 height 39
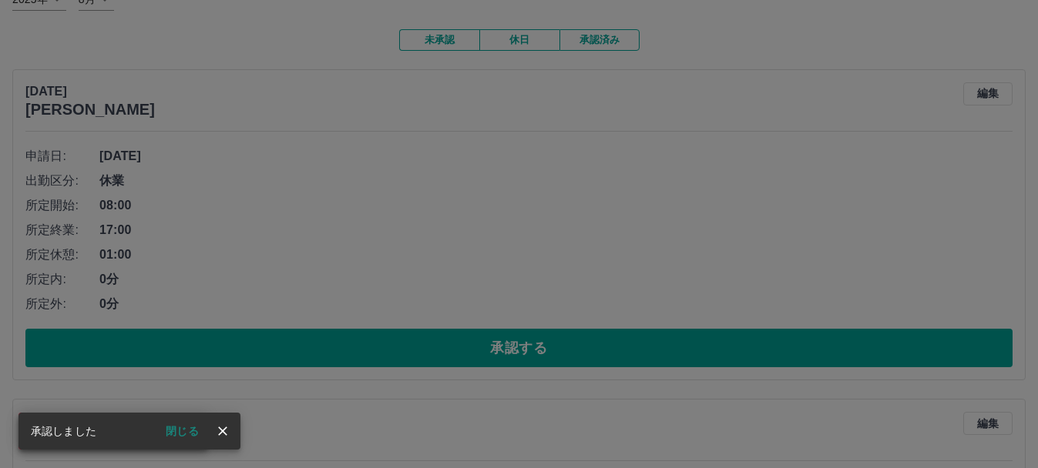
scroll to position [113, 0]
click at [520, 347] on div "承認権限がありません" at bounding box center [519, 234] width 1038 height 468
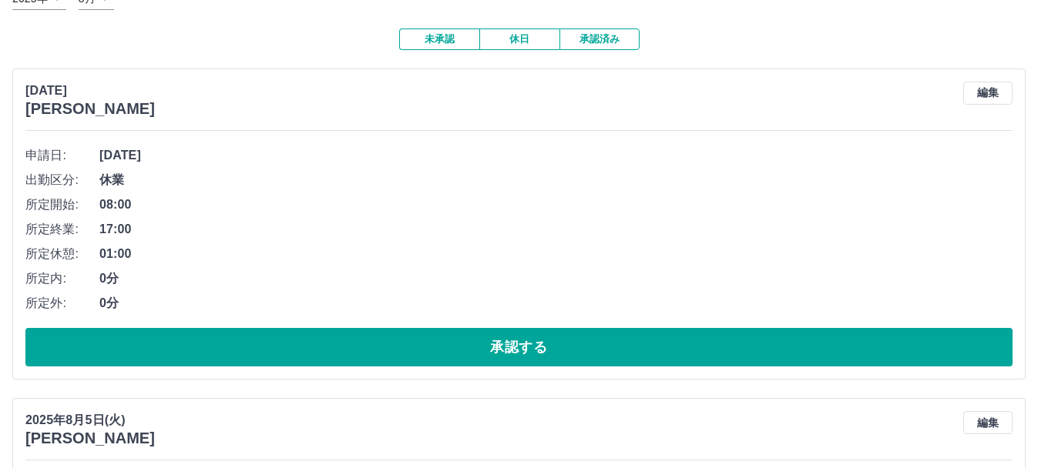
click at [520, 347] on div "SDH勤怠 渡邉　香奈 承認権限がありません 閉じる 勤怠報告の承認 2025年 **** 8月 * 未承認 休日 承認済み 2025年8月18日(月) 虎口…" at bounding box center [519, 460] width 1038 height 1147
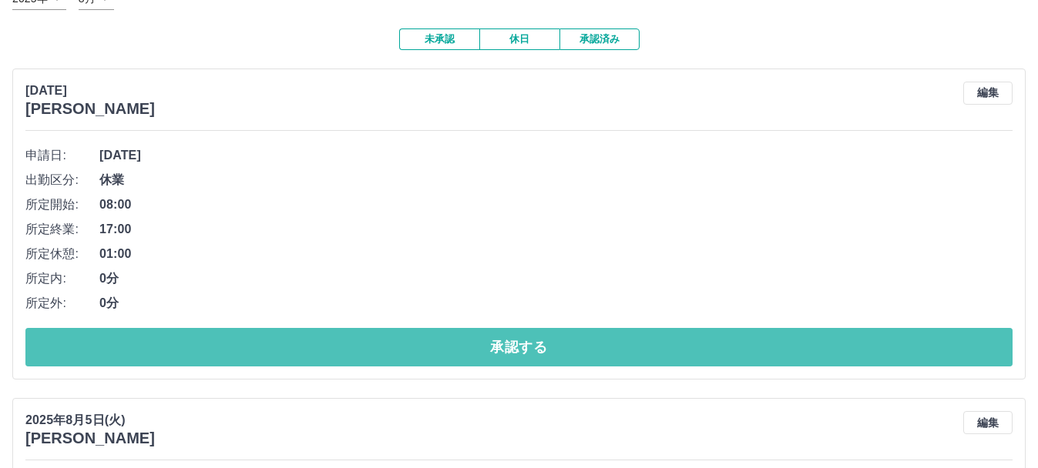
click at [520, 347] on button "承認する" at bounding box center [518, 347] width 987 height 39
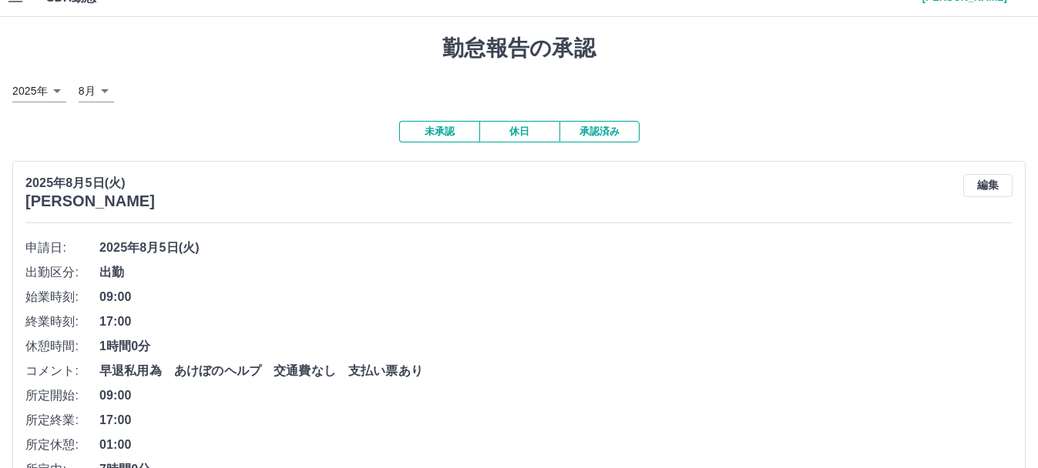
scroll to position [0, 0]
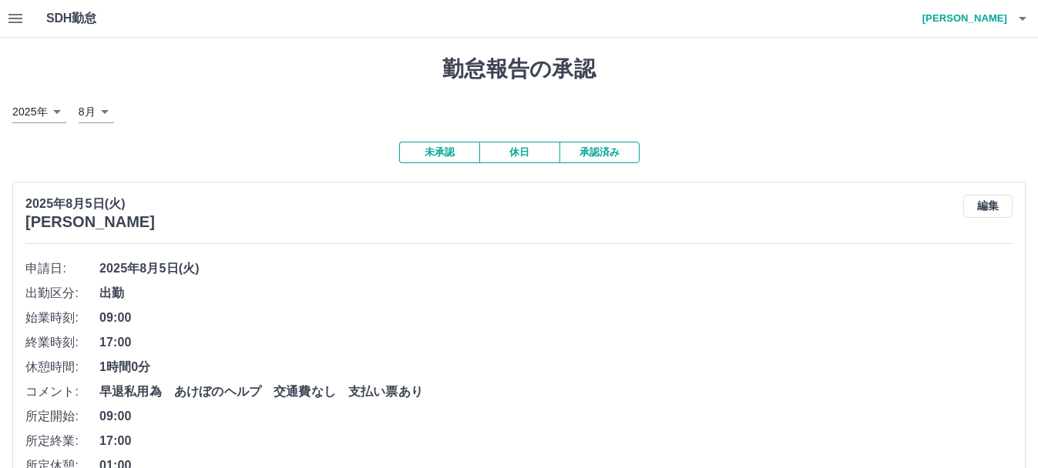
click at [596, 151] on button "承認済み" at bounding box center [599, 153] width 80 height 22
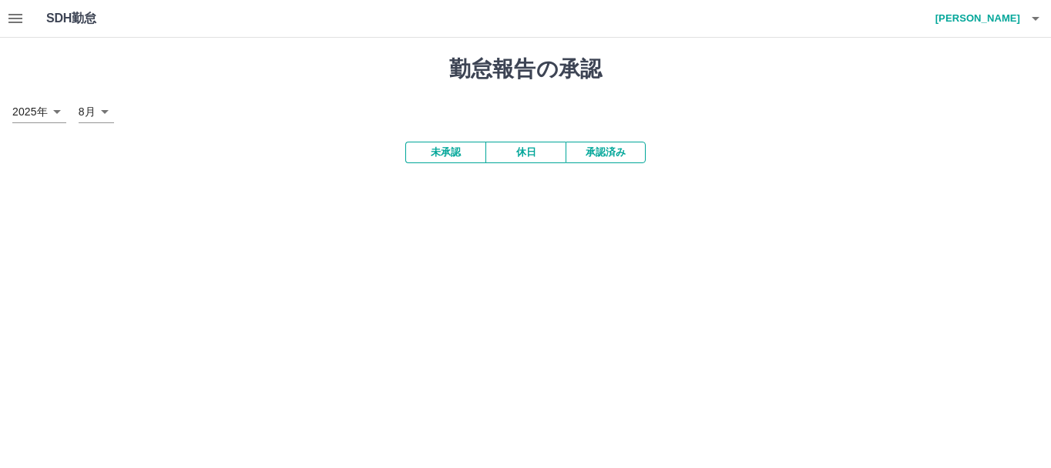
click at [596, 151] on button "承認済み" at bounding box center [606, 153] width 80 height 22
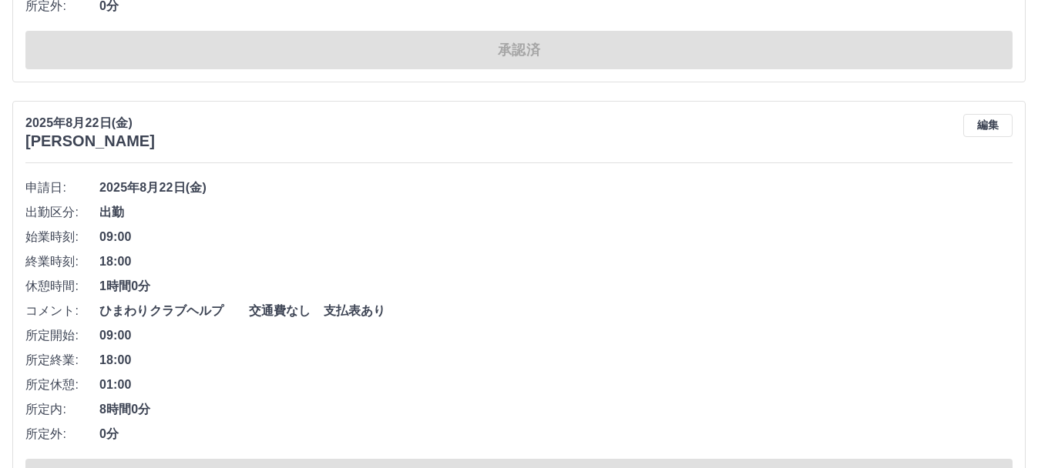
scroll to position [6962, 0]
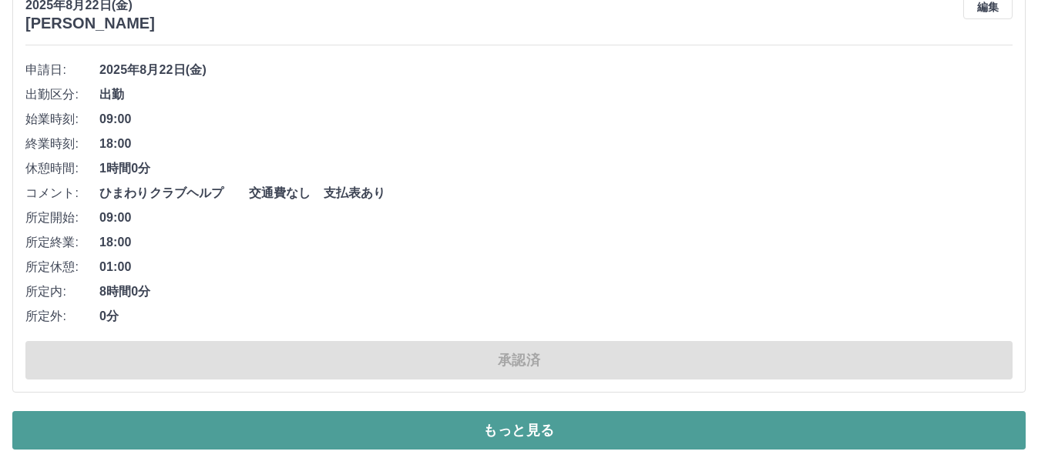
click at [497, 417] on button "もっと見る" at bounding box center [518, 430] width 1013 height 39
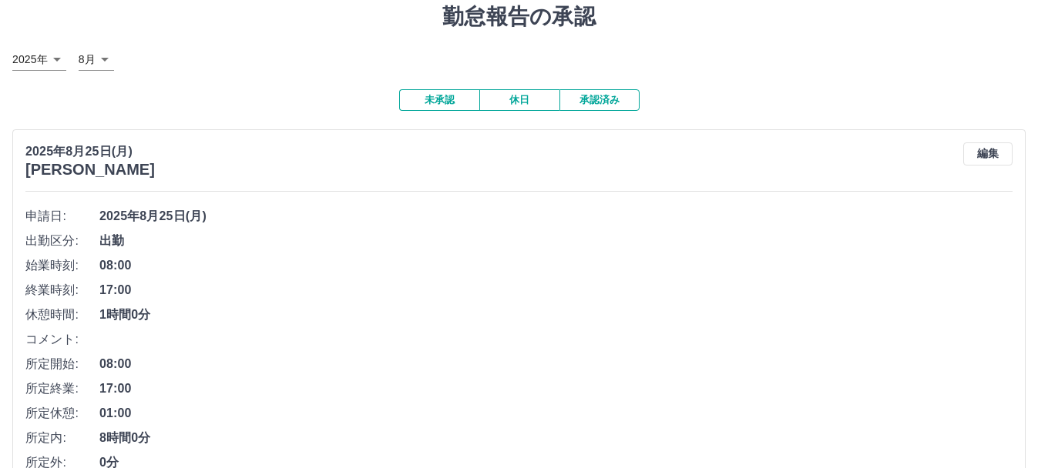
scroll to position [0, 0]
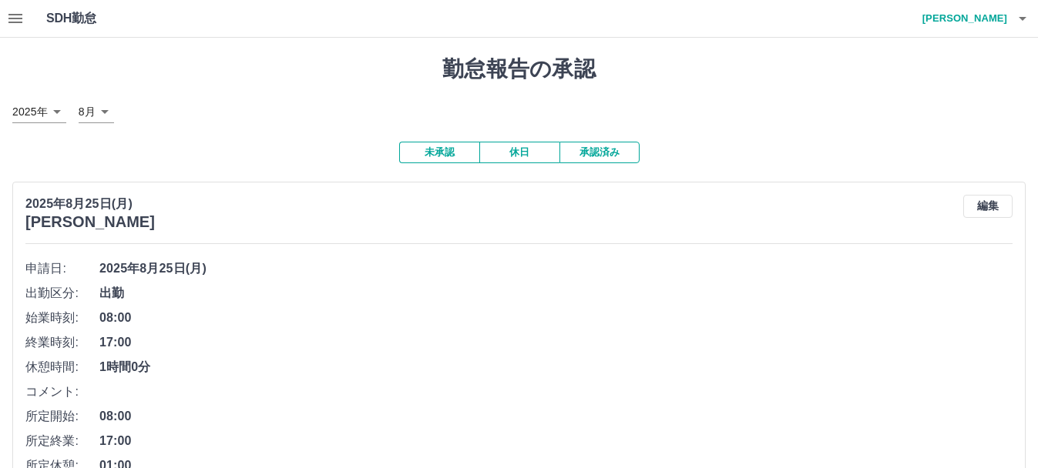
click at [431, 147] on button "未承認" at bounding box center [439, 153] width 80 height 22
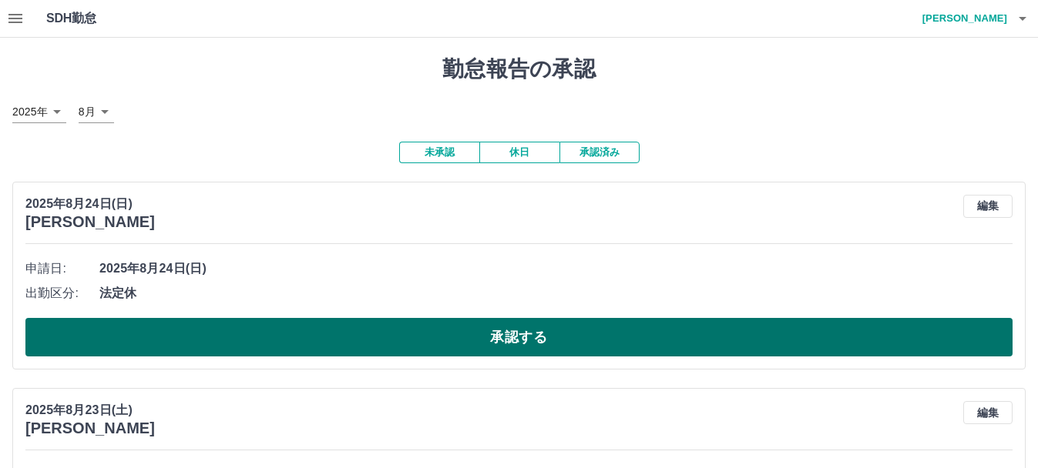
click at [350, 330] on button "承認する" at bounding box center [518, 337] width 987 height 39
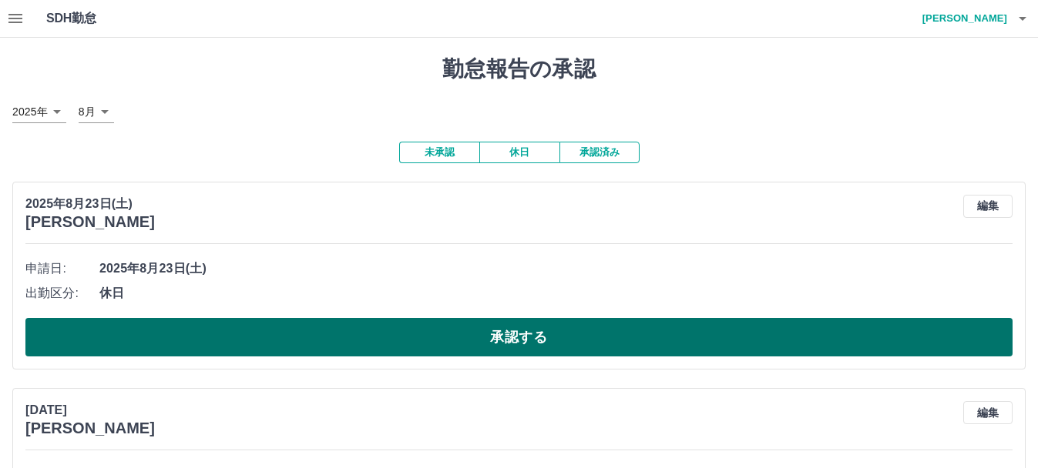
click at [356, 347] on button "承認する" at bounding box center [518, 337] width 987 height 39
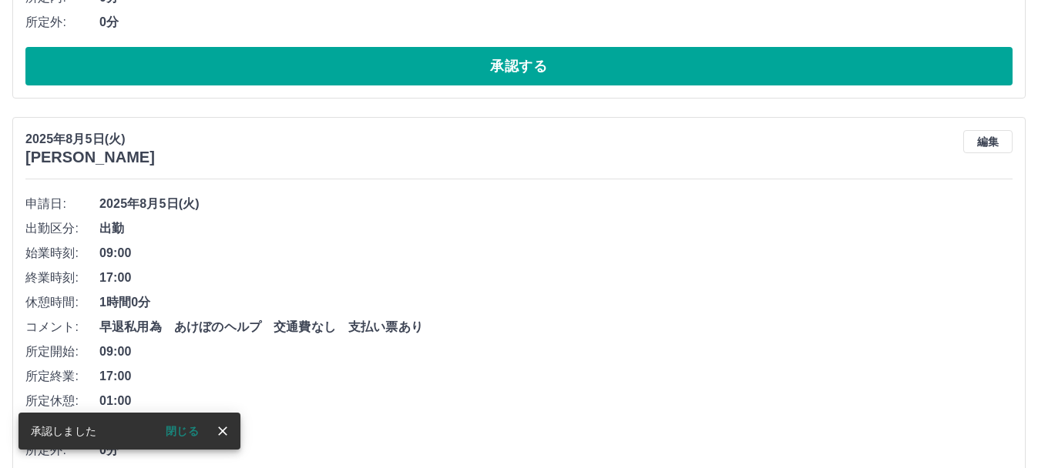
scroll to position [188, 0]
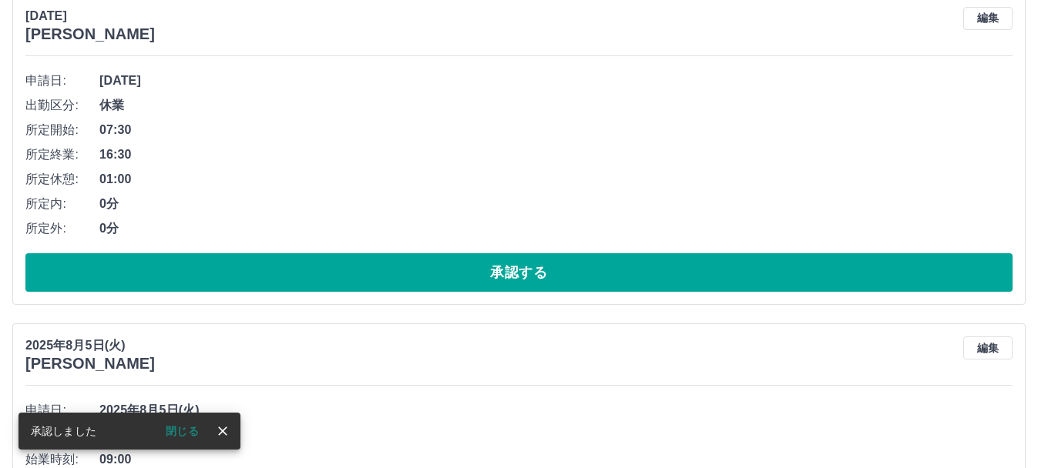
click at [374, 274] on button "承認する" at bounding box center [518, 272] width 987 height 39
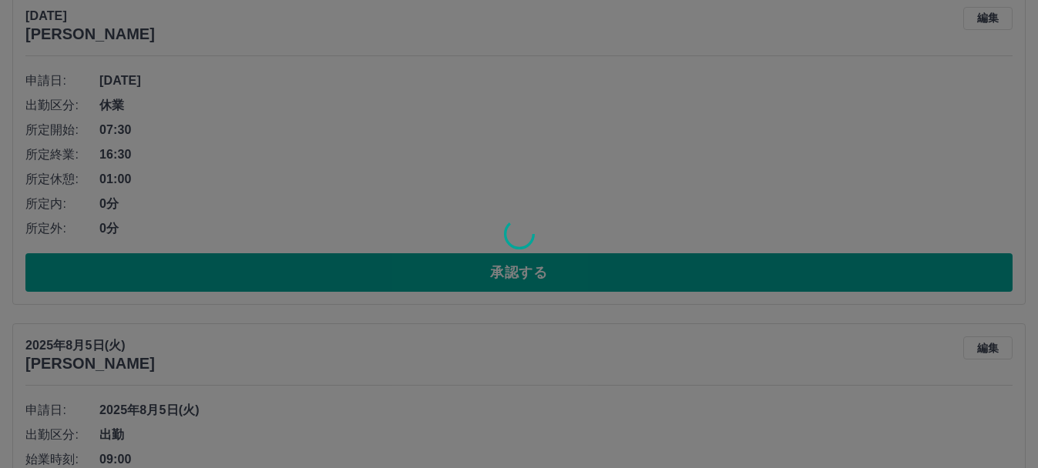
click at [593, 277] on div at bounding box center [519, 234] width 1038 height 468
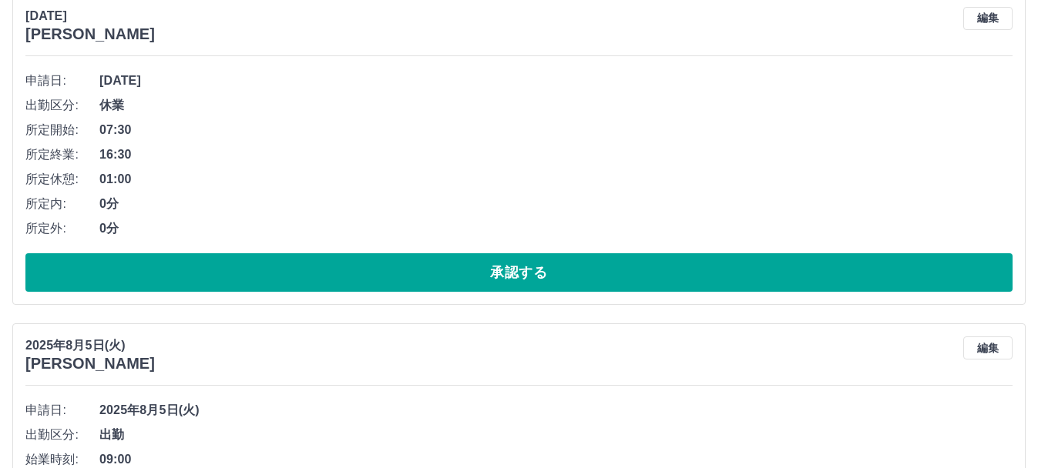
click at [593, 277] on div "SDH勤怠 渡邉　香奈 勤怠報告の承認 2025年 **** 8月 * 未承認 休日 承認済み 2025年8月21日(木) 田中　良房 編集 申請日: 202…" at bounding box center [519, 385] width 1038 height 1147
click at [593, 277] on button "承認する" at bounding box center [518, 272] width 987 height 39
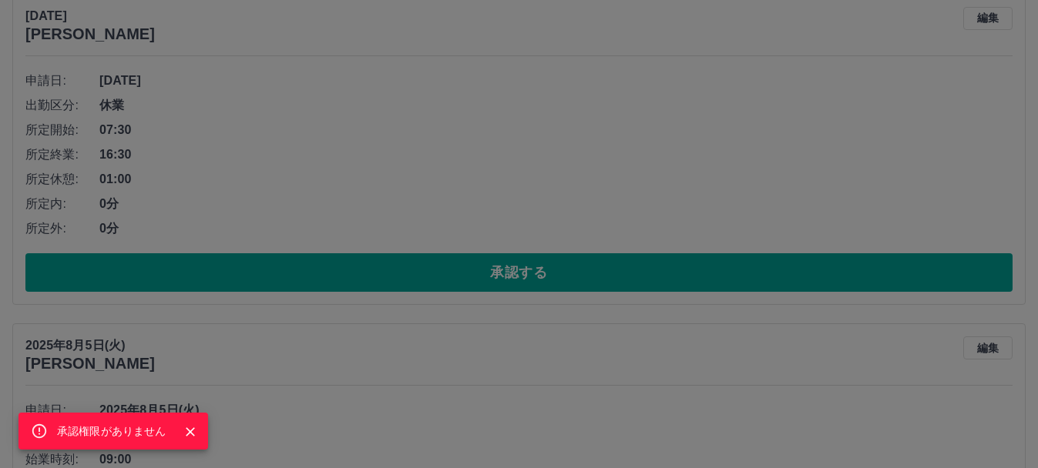
click at [612, 270] on div "承認権限がありません" at bounding box center [519, 234] width 1038 height 468
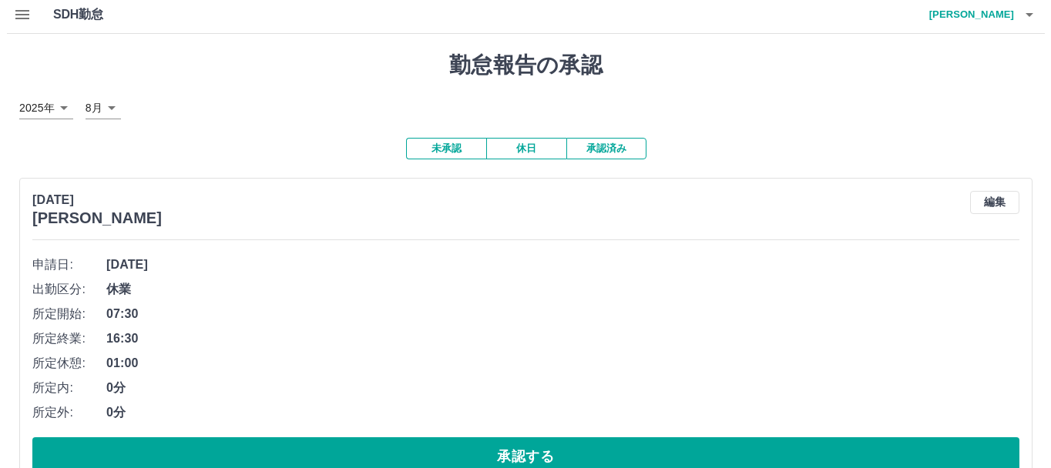
scroll to position [0, 0]
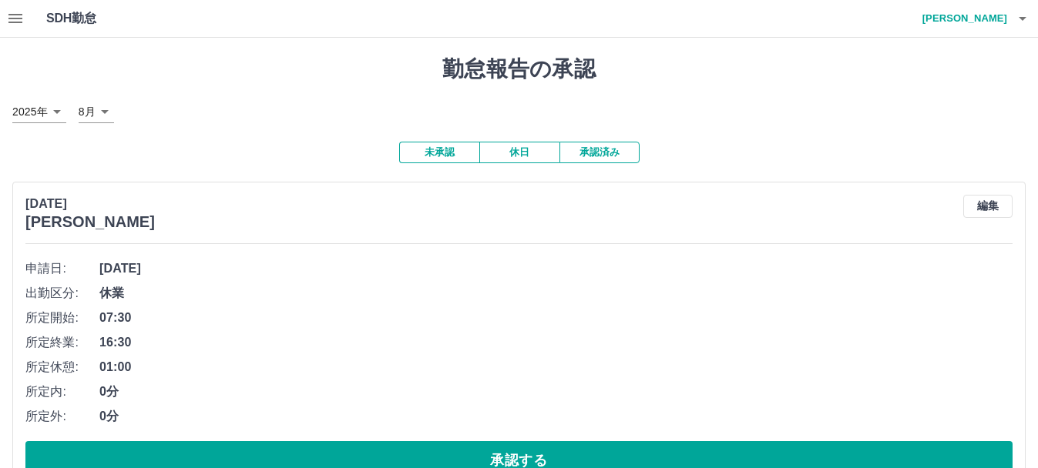
click at [982, 25] on h4 "渡邉　香奈" at bounding box center [961, 18] width 92 height 37
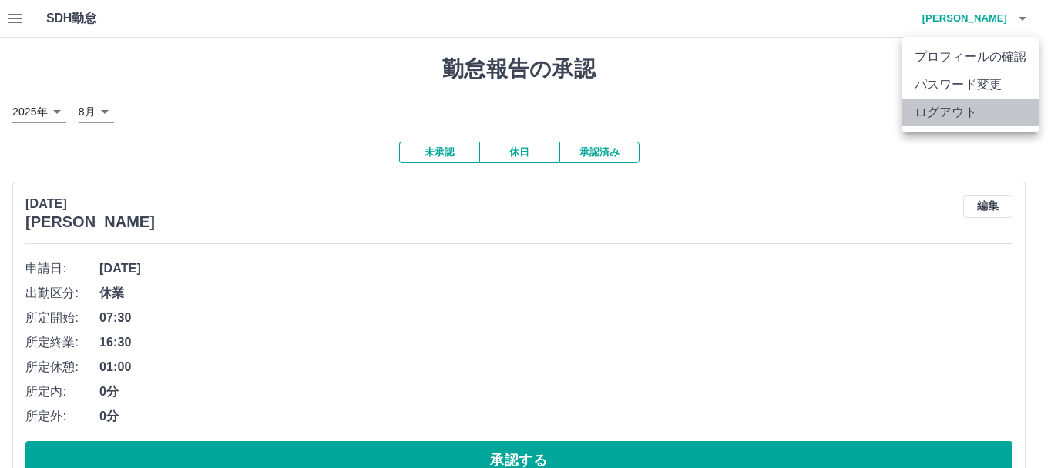
click at [952, 110] on li "ログアウト" at bounding box center [970, 113] width 136 height 28
drag, startPoint x: 952, startPoint y: 110, endPoint x: 918, endPoint y: 107, distance: 34.0
click at [918, 107] on li "ログアウト" at bounding box center [970, 113] width 136 height 28
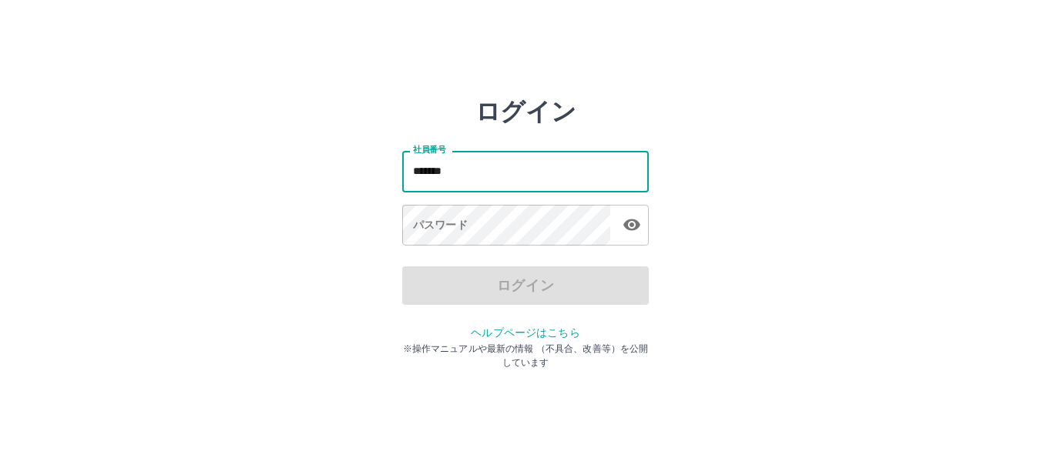
type input "*******"
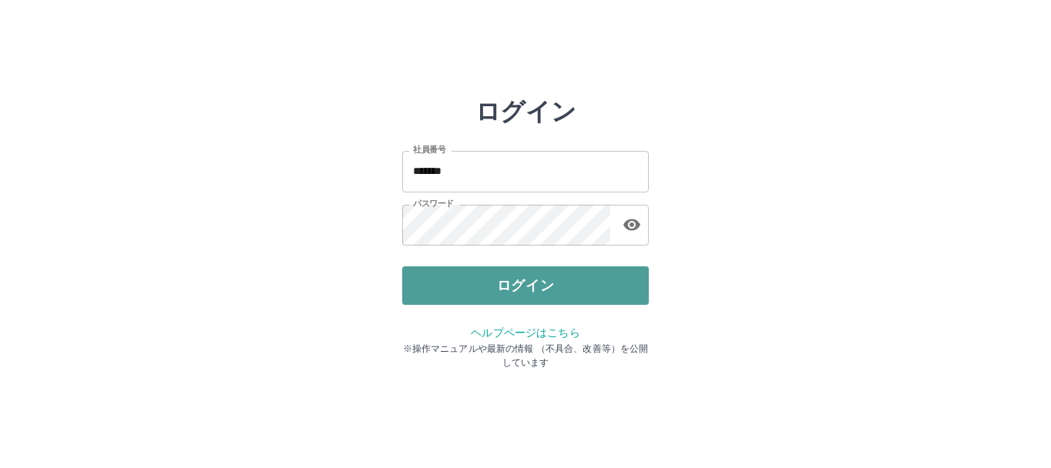
click at [546, 278] on button "ログイン" at bounding box center [525, 286] width 247 height 39
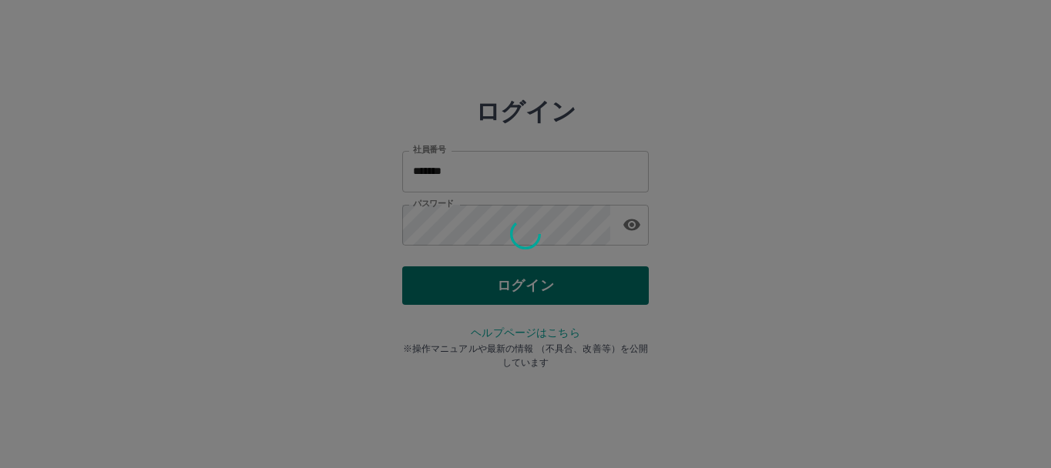
click at [546, 278] on div "ログイン 社員番号 ******* 社員番号 パスワード パスワード ログイン ヘルプページはこちら ※操作マニュアルや最新の情報 （不具合、改善等）を公開し…" at bounding box center [525, 220] width 247 height 247
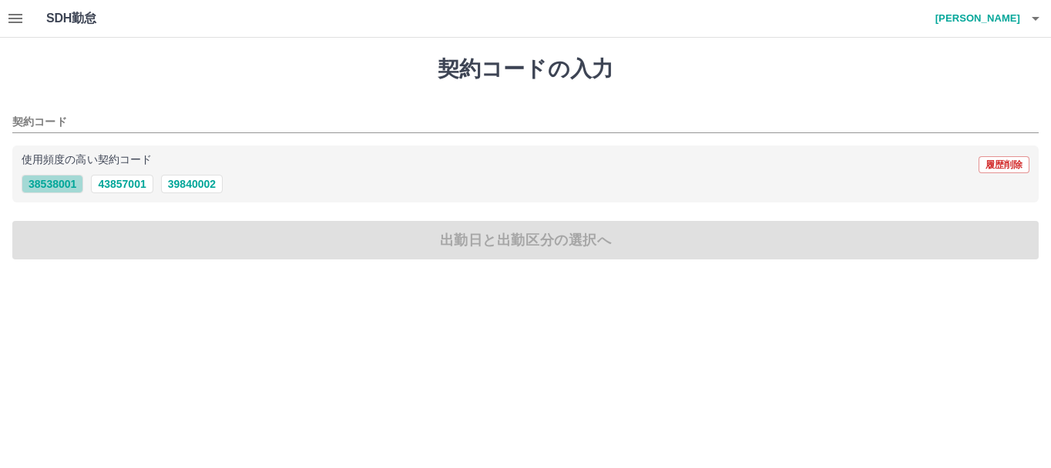
click at [60, 184] on button "38538001" at bounding box center [53, 184] width 62 height 18
type input "********"
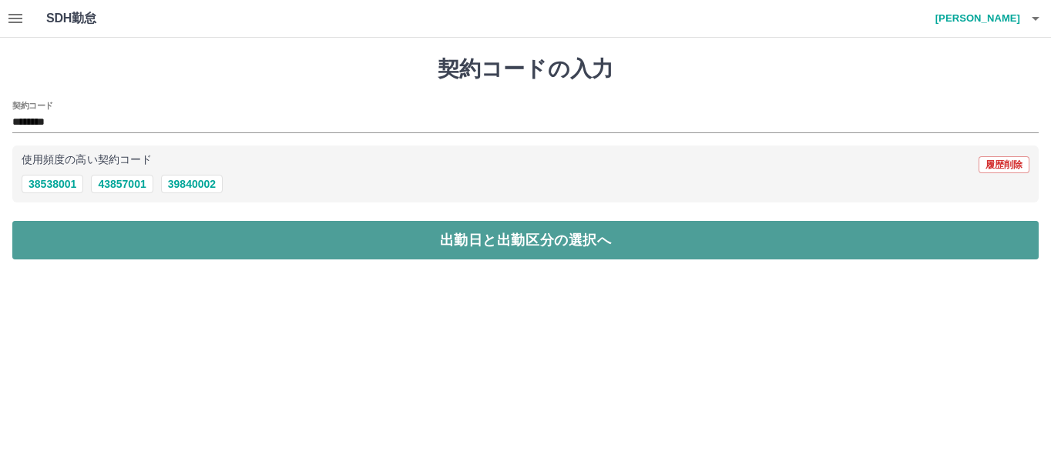
click at [93, 245] on button "出勤日と出勤区分の選択へ" at bounding box center [525, 240] width 1026 height 39
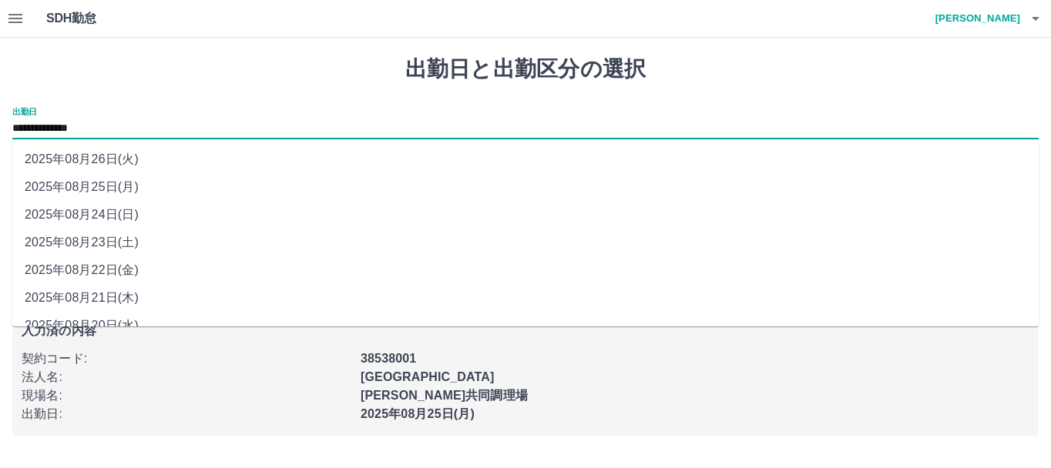
click at [129, 133] on input "**********" at bounding box center [525, 128] width 1026 height 19
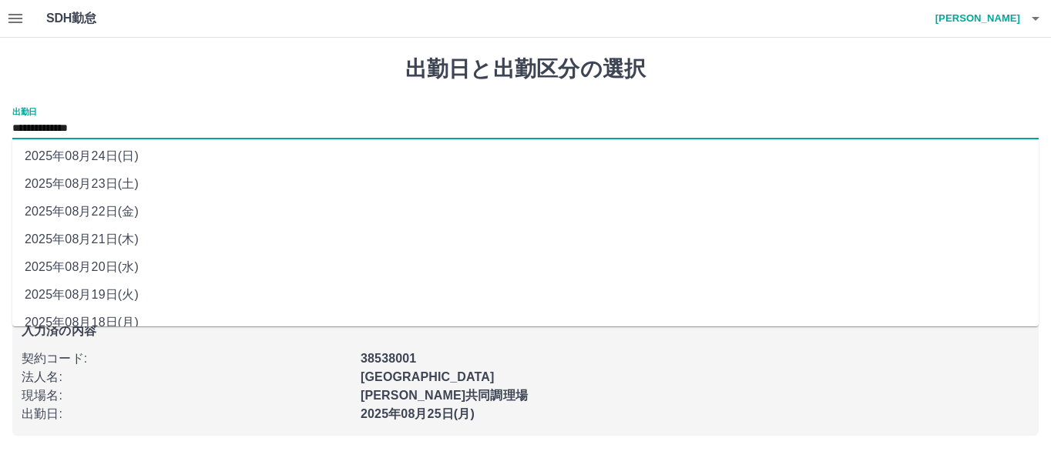
scroll to position [59, 0]
click at [85, 267] on li "2025年08月20日(水)" at bounding box center [525, 267] width 1026 height 28
type input "**********"
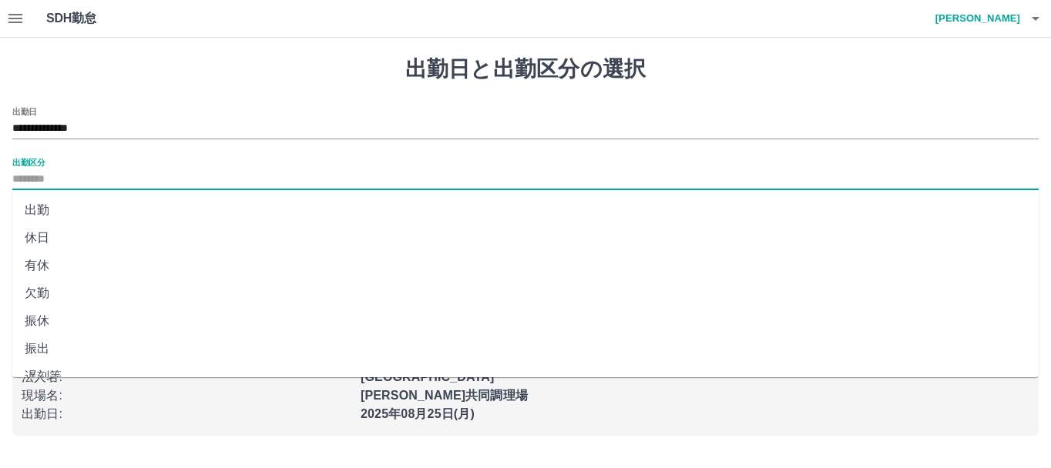
click at [99, 177] on input "出勤区分" at bounding box center [525, 179] width 1026 height 19
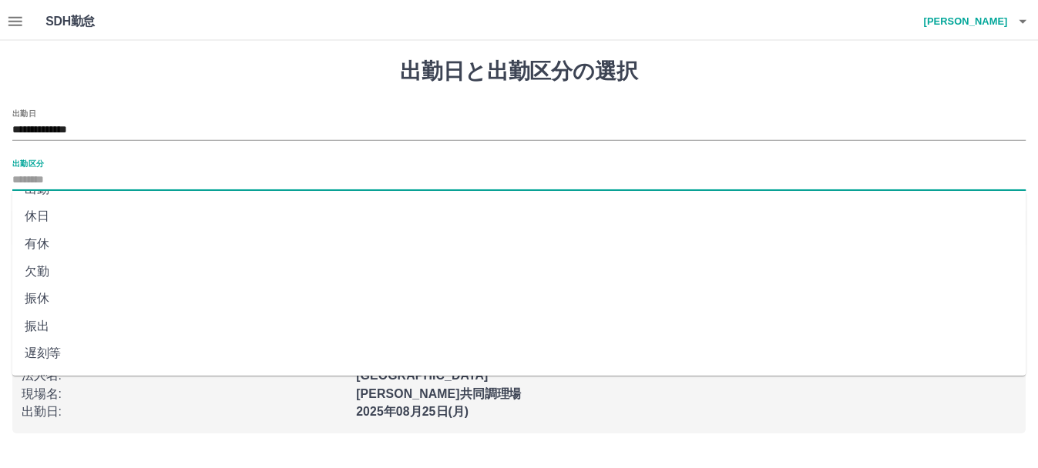
scroll to position [0, 0]
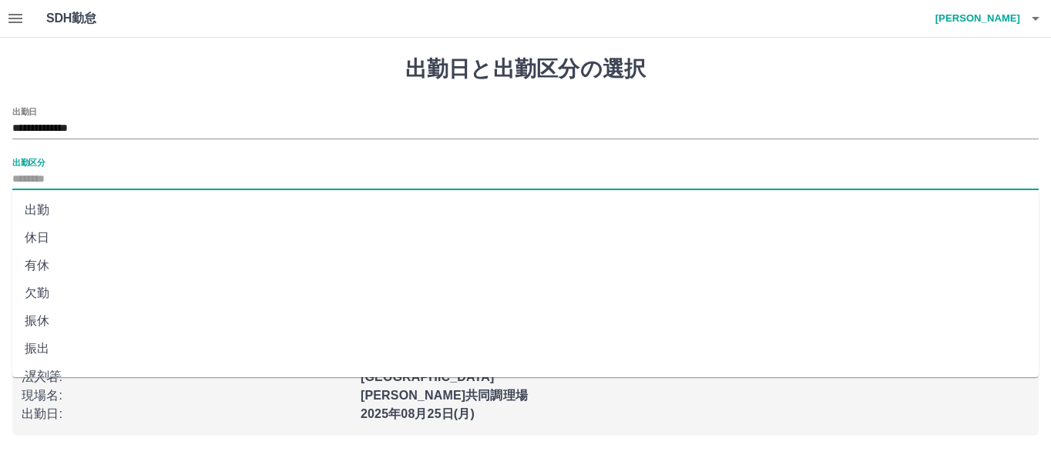
click at [76, 206] on li "出勤" at bounding box center [525, 210] width 1026 height 28
type input "**"
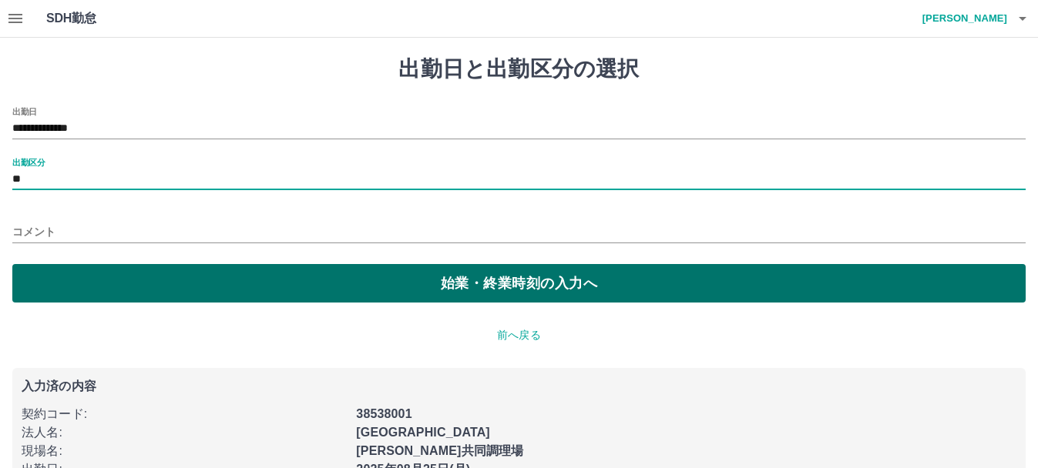
click at [109, 282] on button "始業・終業時刻の入力へ" at bounding box center [518, 283] width 1013 height 39
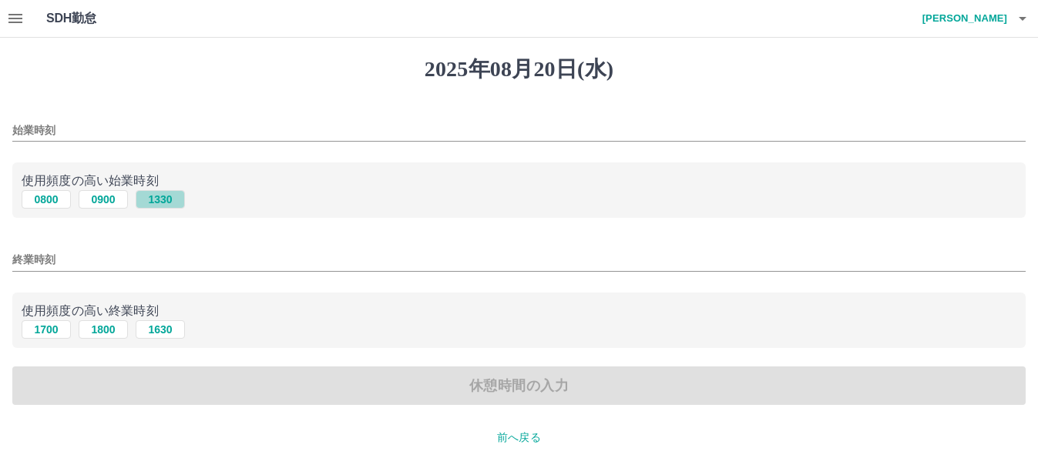
click at [163, 207] on button "1330" at bounding box center [160, 199] width 49 height 18
type input "****"
click at [161, 332] on button "1630" at bounding box center [160, 330] width 49 height 18
type input "****"
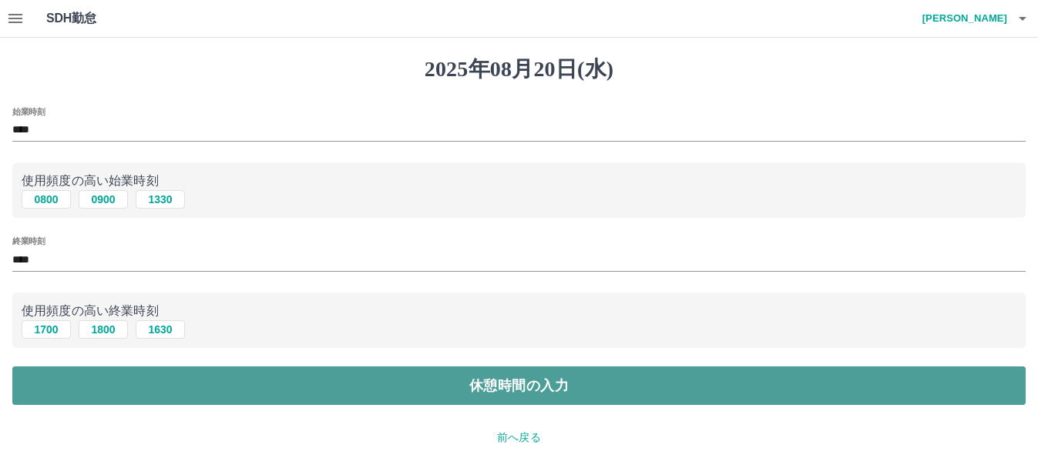
click at [203, 399] on button "休憩時間の入力" at bounding box center [518, 386] width 1013 height 39
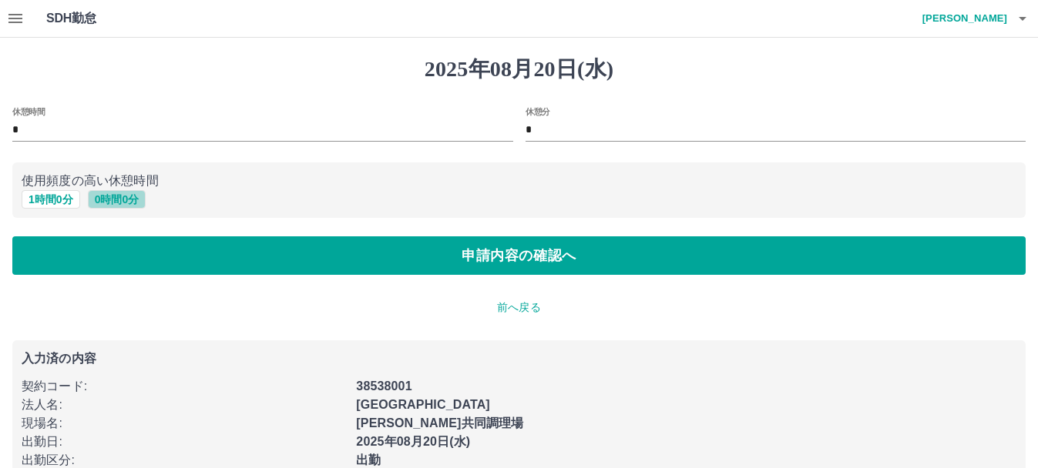
click at [110, 200] on button "0 時間 0 分" at bounding box center [117, 199] width 59 height 18
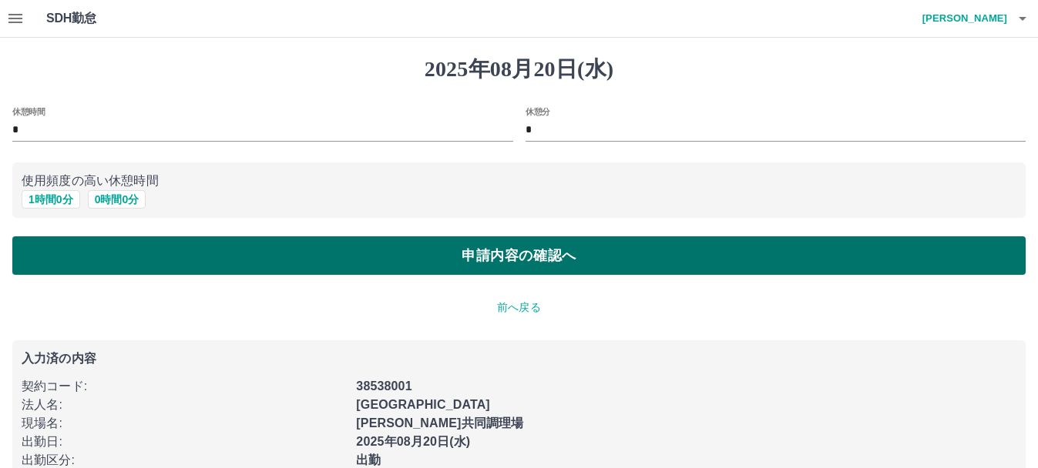
drag, startPoint x: 110, startPoint y: 200, endPoint x: 164, endPoint y: 257, distance: 78.5
click at [164, 257] on div "休憩時間 * 休憩分 * 使用頻度の高い休憩時間 1 時間 0 分 0 時間 0 分 申請内容の確認へ" at bounding box center [518, 191] width 1013 height 169
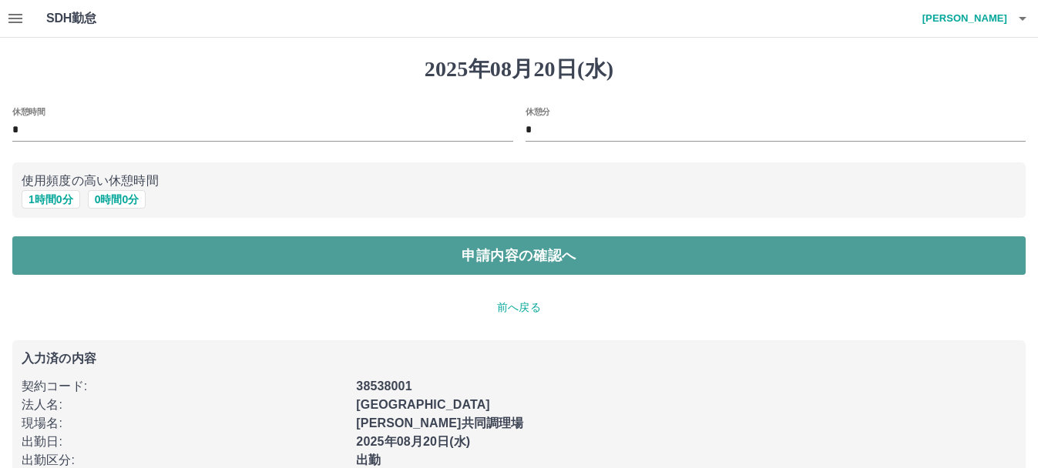
click at [164, 257] on button "申請内容の確認へ" at bounding box center [518, 256] width 1013 height 39
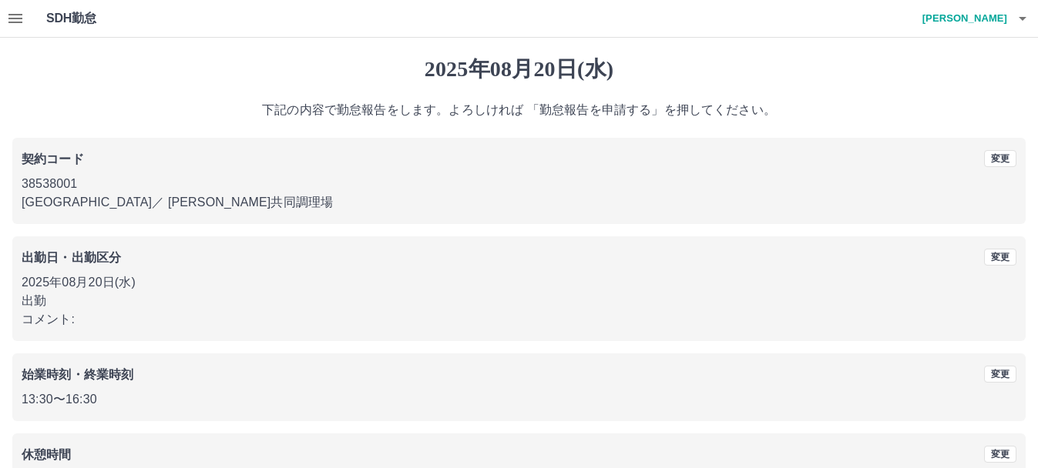
scroll to position [109, 0]
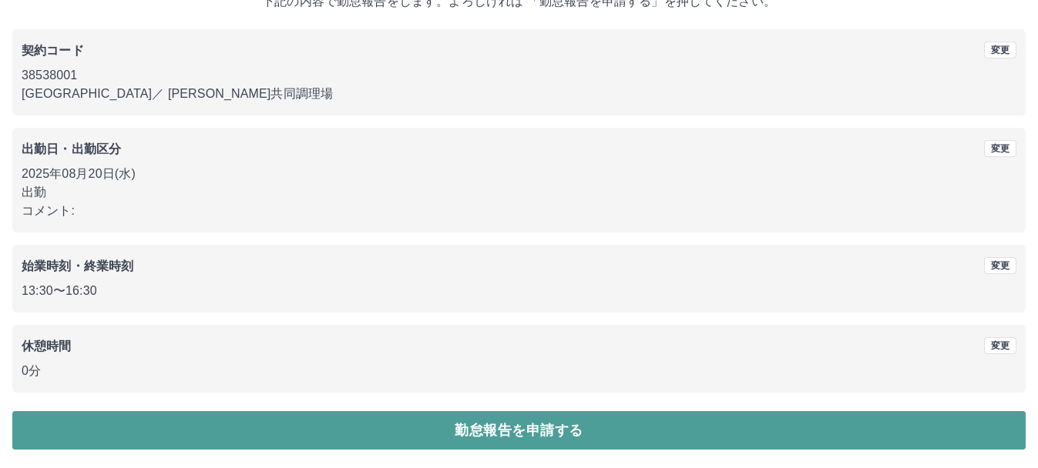
click at [374, 437] on button "勤怠報告を申請する" at bounding box center [518, 430] width 1013 height 39
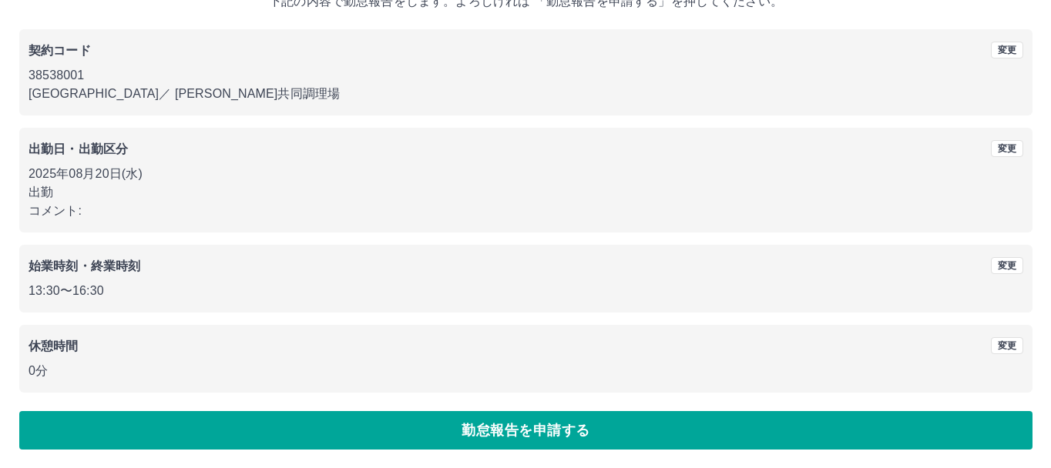
scroll to position [0, 0]
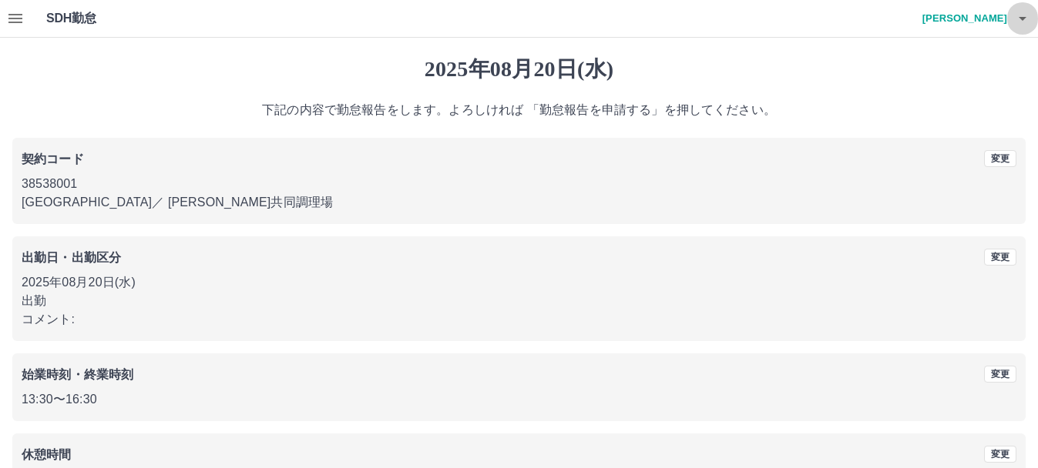
click at [1018, 11] on icon "button" at bounding box center [1022, 18] width 18 height 18
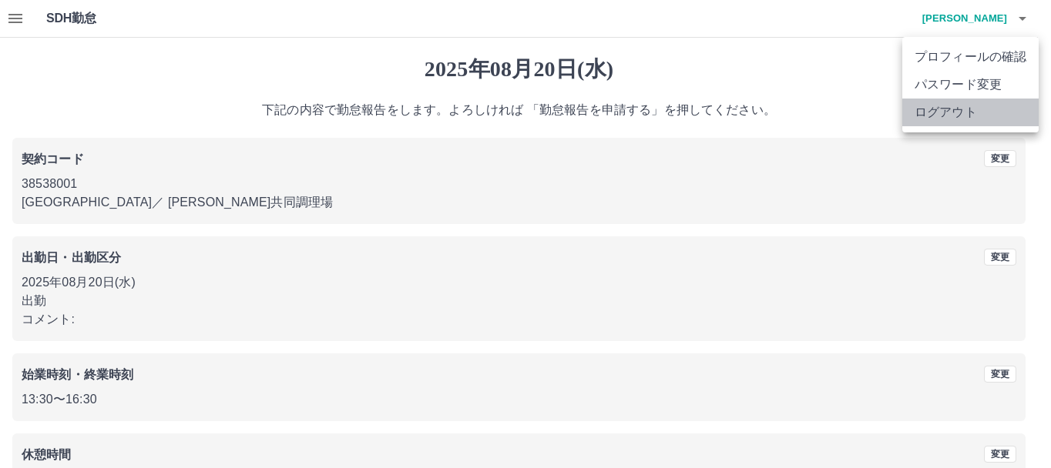
click at [978, 117] on li "ログアウト" at bounding box center [970, 113] width 136 height 28
click at [968, 116] on li "ログアウト" at bounding box center [970, 113] width 136 height 28
click at [949, 111] on li "ログアウト" at bounding box center [970, 113] width 136 height 28
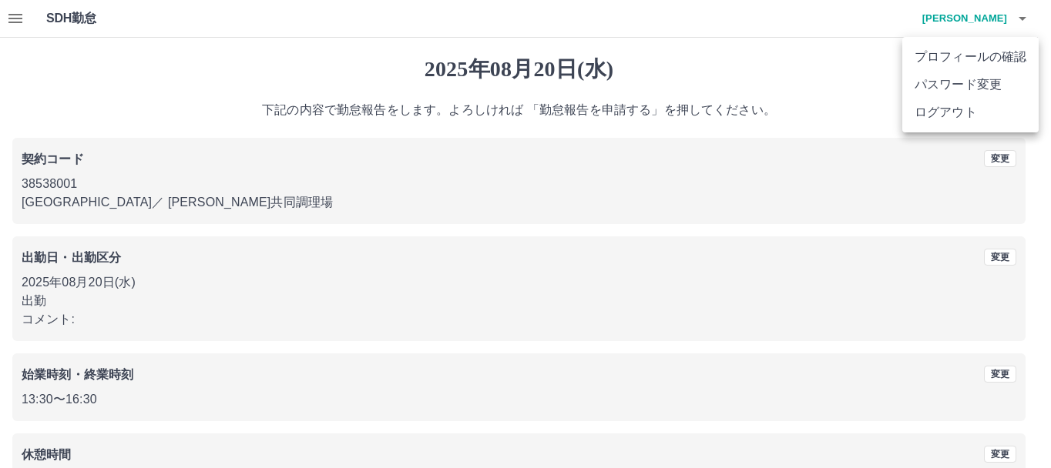
click at [949, 111] on li "ログアウト" at bounding box center [970, 113] width 136 height 28
